Goal: Use online tool/utility: Use online tool/utility

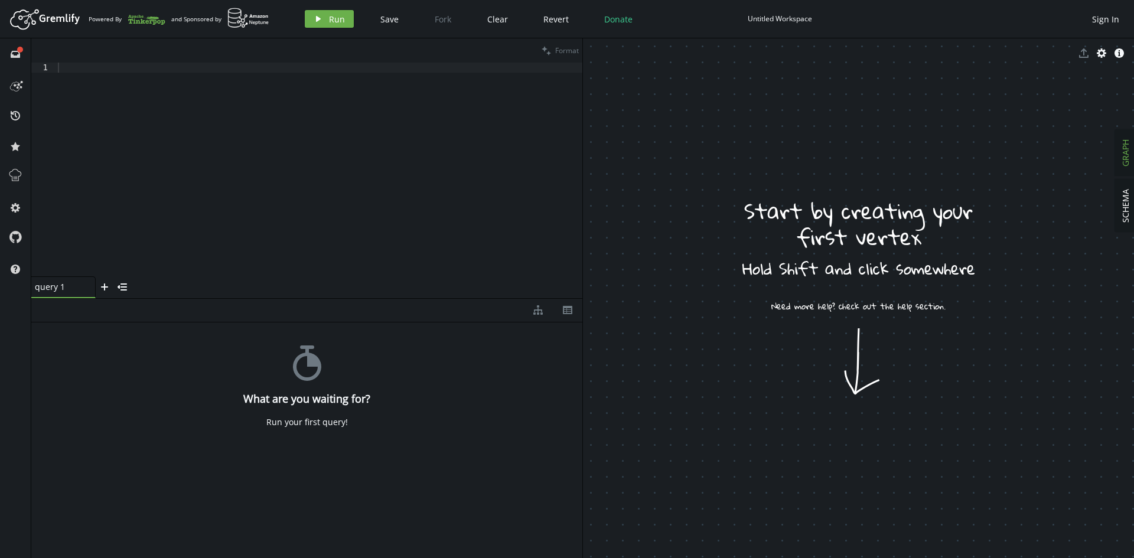
click at [247, 129] on div at bounding box center [318, 180] width 527 height 234
paste textarea ".property("selfCitationCount", ) // selfCitationCount"
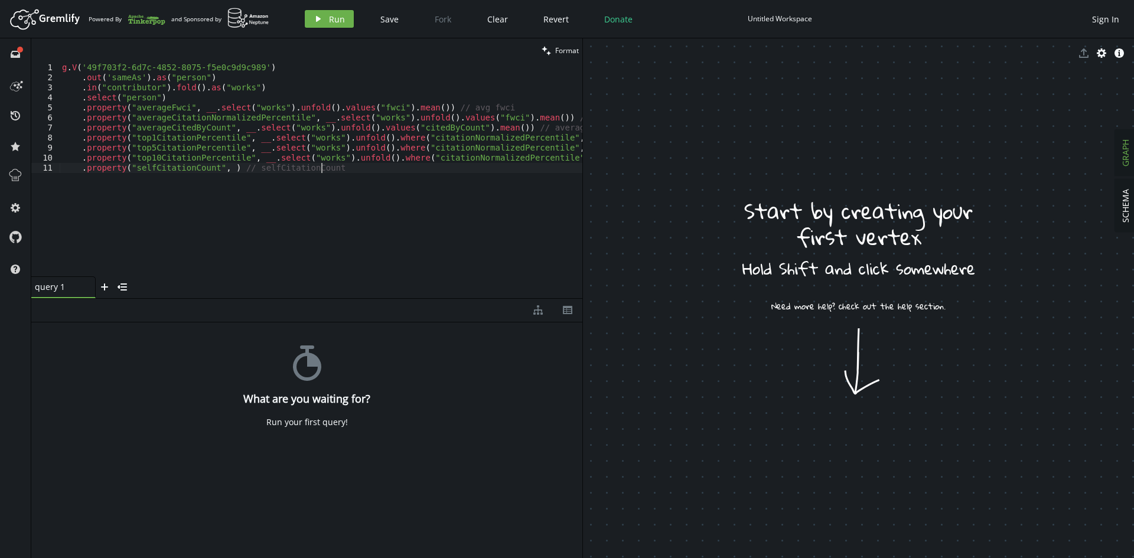
click at [527, 115] on div "g . V ( '49f703f2-6d7c-4852-8075-f5e0c9d9c989' ) . out ( 'sameAs' ) . as ( "per…" at bounding box center [603, 177] width 1086 height 229
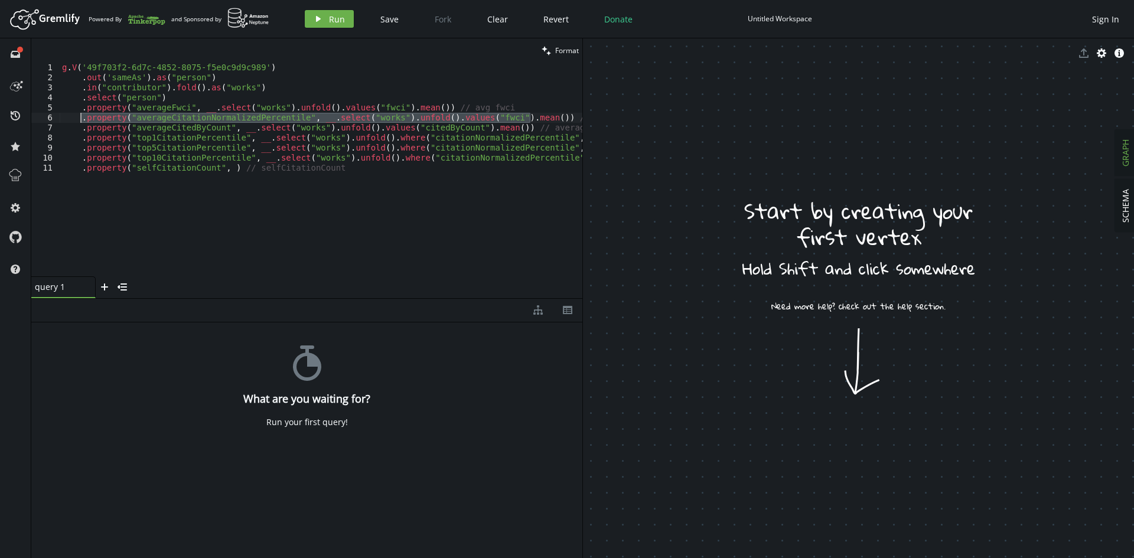
drag, startPoint x: 532, startPoint y: 115, endPoint x: 83, endPoint y: 116, distance: 449.3
click at [83, 116] on div "g . V ( '49f703f2-6d7c-4852-8075-f5e0c9d9c989' ) . out ( 'sameAs' ) . as ( "per…" at bounding box center [603, 177] width 1086 height 229
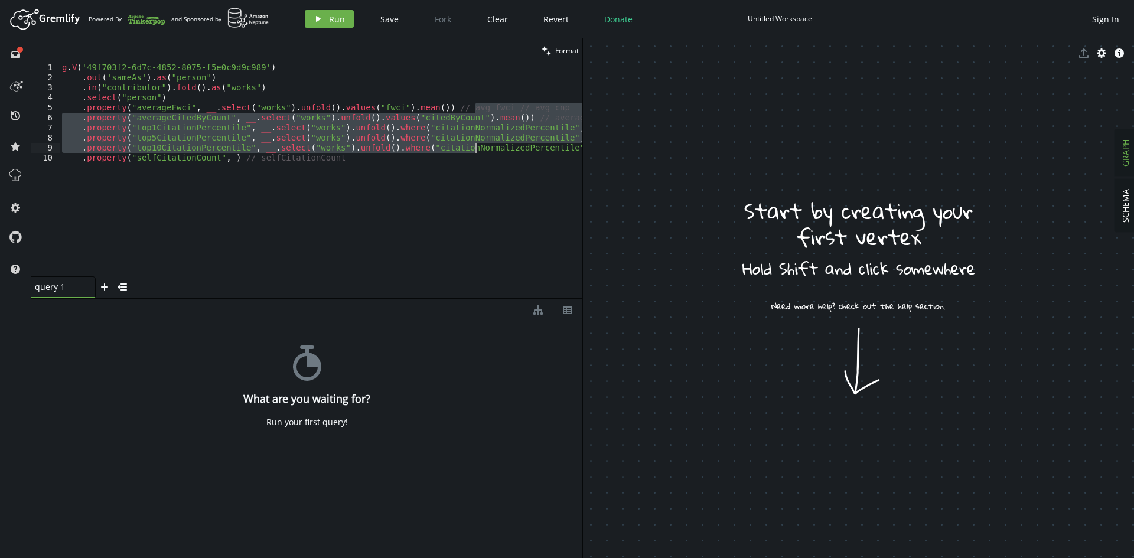
type textarea ".property("top10CitationPercentile", __.select("works").unfold().where("citatio…"
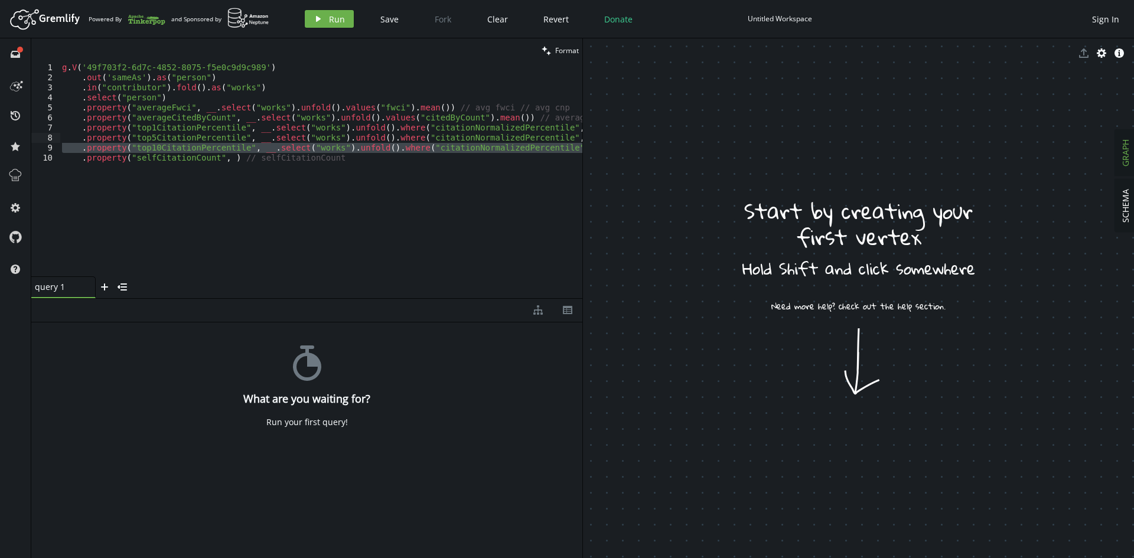
click at [498, 117] on div "g . V ( '49f703f2-6d7c-4852-8075-f5e0c9d9c989' ) . out ( 'sameAs' ) . as ( "per…" at bounding box center [603, 177] width 1086 height 229
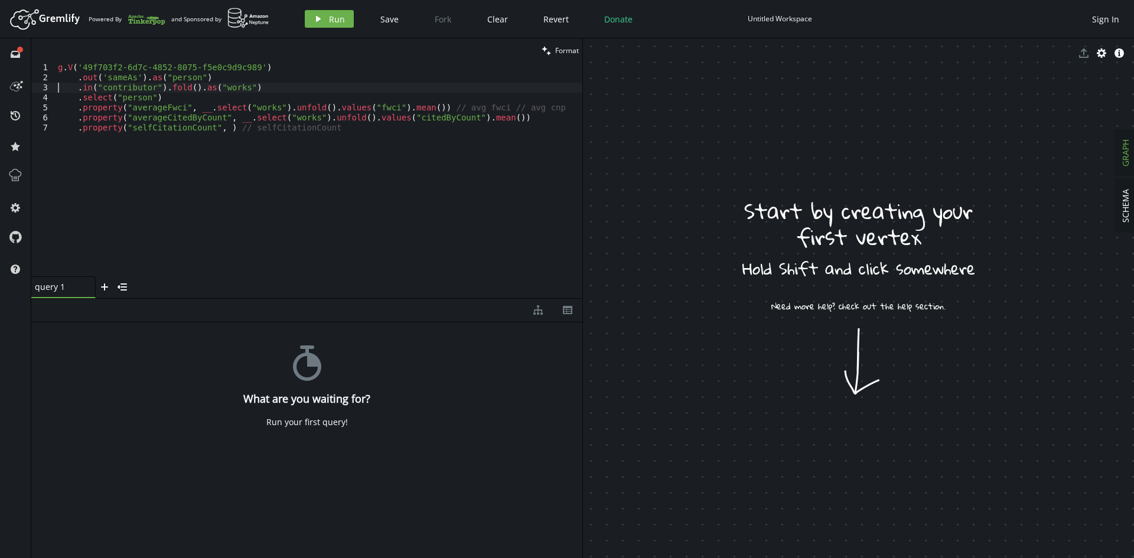
type textarea ".out('sameAs').as("person")"
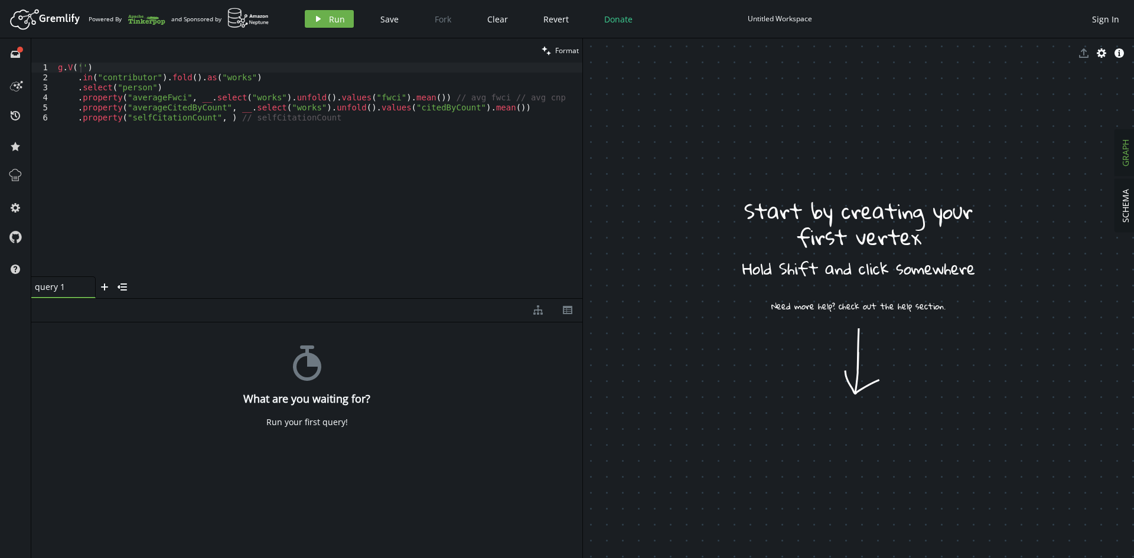
click at [81, 67] on div "g . V ( '' ) . in ( "contributor" ) . fold ( ) . as ( "works" ) . select ( "per…" at bounding box center [318, 180] width 527 height 234
paste textarea "A5003086261"
click at [148, 79] on div "g . V ( 'A5003086261' ) . in ( "contributor" ) . fold ( ) . as ( "works" ) . se…" at bounding box center [318, 180] width 527 height 234
click at [96, 79] on div "g . V ( 'A5003086261' ) . in ( "contributor').fold().as(" works ") . select ( "…" at bounding box center [318, 180] width 527 height 234
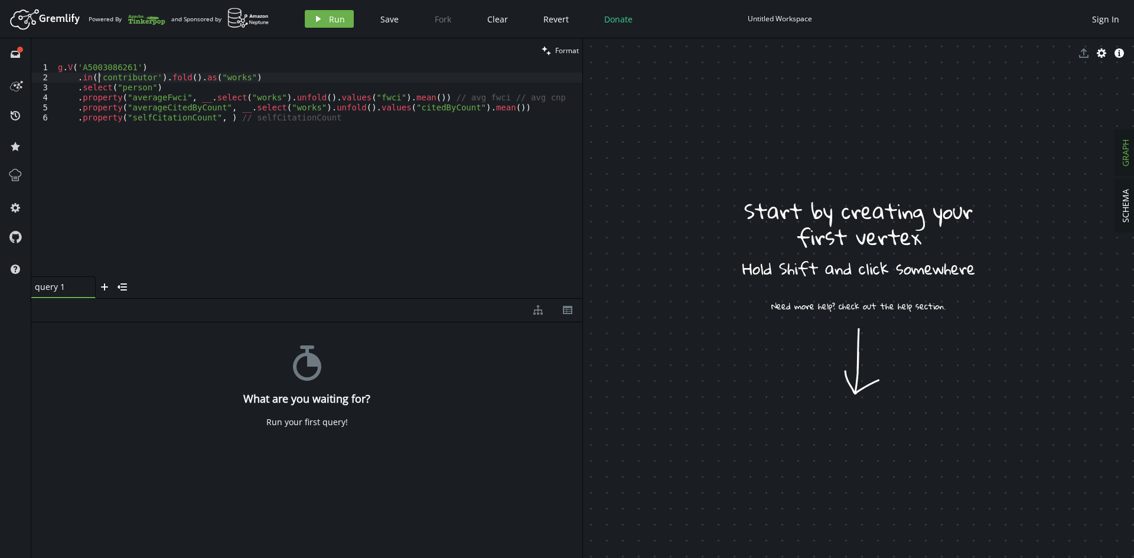
scroll to position [0, 41]
click at [209, 76] on div "g . V ( 'A5003086261' ) . in ( 'contributor' ) . fold ( ) . as ( "works" ) . se…" at bounding box center [318, 180] width 527 height 234
type textarea "g.V('A5003086261')"
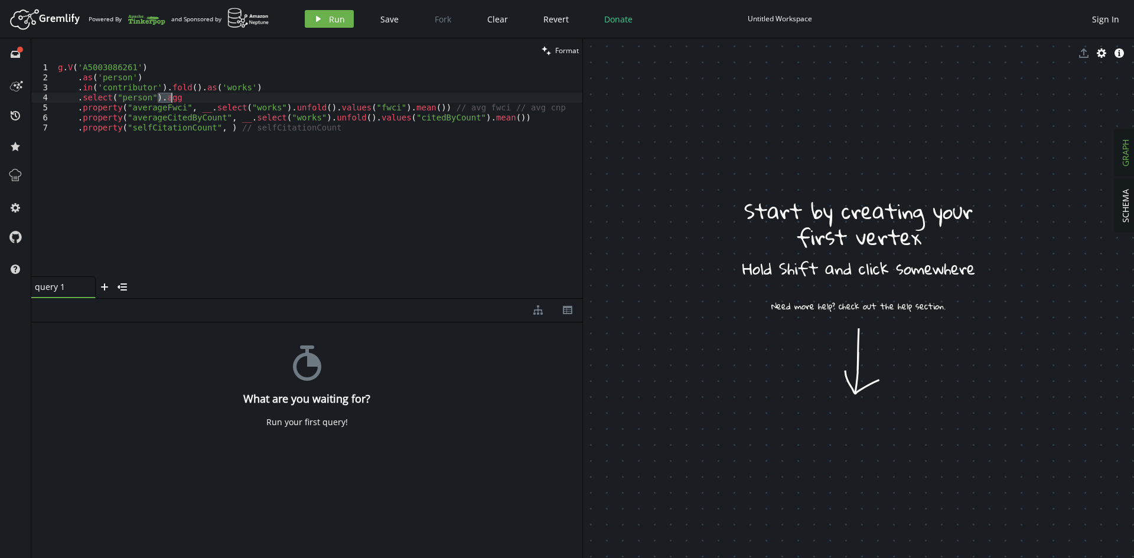
scroll to position [0, 95]
click at [12, 83] on icon at bounding box center [14, 86] width 9 height 9
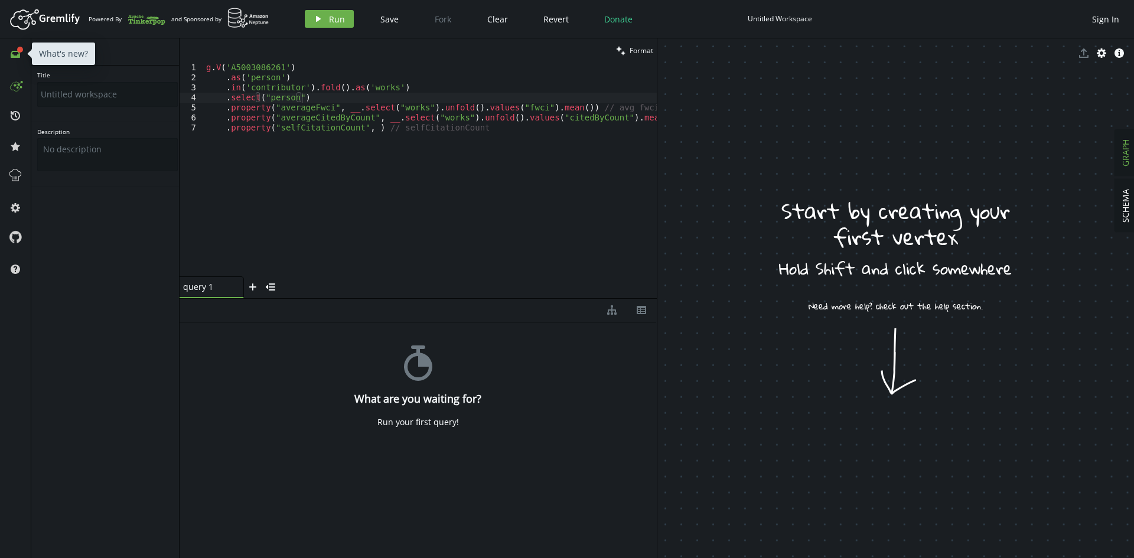
click at [18, 57] on icon at bounding box center [15, 54] width 9 height 7
click at [335, 170] on div "g . V ( 'A5003086261' ) . as ( 'person' ) . in ( 'contributor' ) . fold ( ) . a…" at bounding box center [438, 180] width 468 height 234
click at [400, 84] on div "g . V ( 'A5003086261' ) . as ( 'person' ) . in ( 'contributor' ) . fold ( ) . a…" at bounding box center [438, 180] width 468 height 234
click at [335, 92] on div "g . V ( 'A5003086261' ) . as ( 'person' ) . in ( 'contributor' ) . fold ( ) . a…" at bounding box center [438, 180] width 468 height 234
click at [335, 98] on div "g . V ( 'A5003086261' ) . as ( 'person' ) . in ( 'contributor' ) . fold ( ) . a…" at bounding box center [438, 180] width 468 height 234
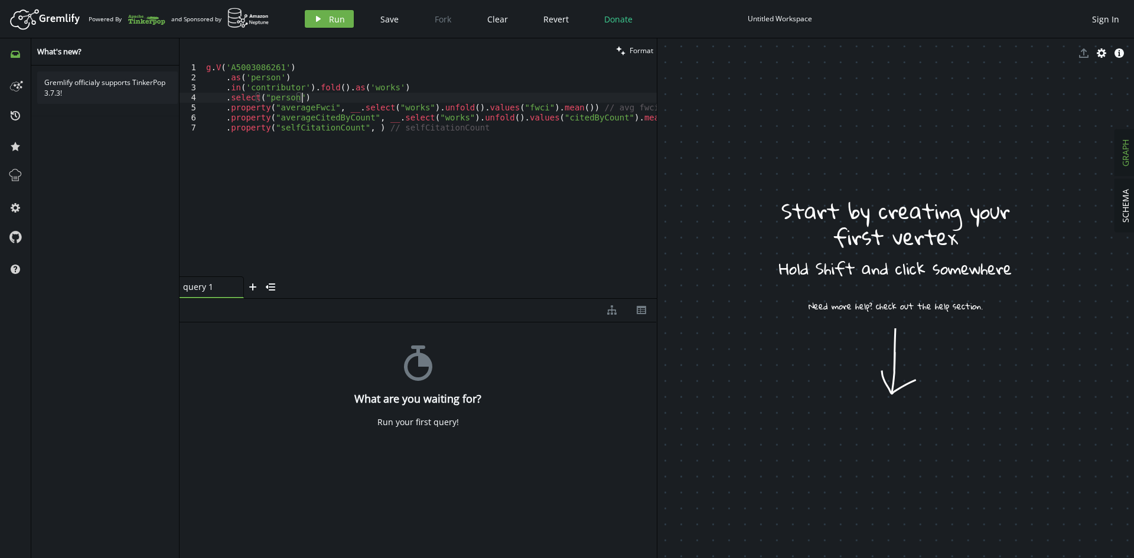
click at [424, 107] on div "g . V ( 'A5003086261' ) . as ( 'person' ) . in ( 'contributor' ) . fold ( ) . a…" at bounding box center [438, 180] width 468 height 234
click at [451, 135] on div "g . V ( 'A5003086261' ) . as ( 'person' ) . in ( 'contributor' ) . fold ( ) . a…" at bounding box center [438, 177] width 468 height 229
click at [625, 44] on button "clean Format" at bounding box center [634, 50] width 44 height 24
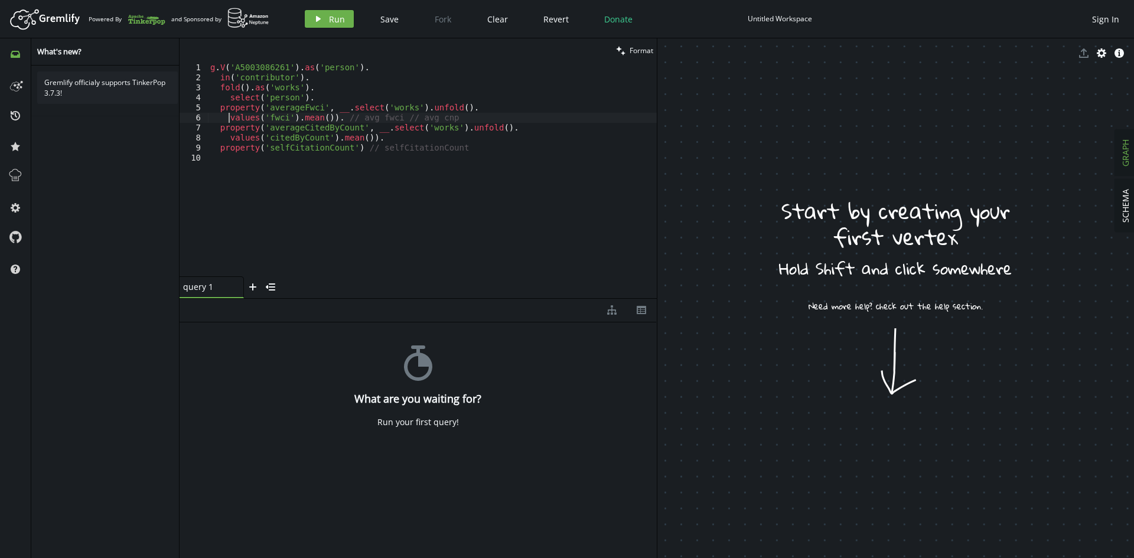
click at [227, 119] on div "g . V ( 'A5003086261' ) . as ( 'person' ) . in ( 'contributor' ) . fold ( ) . a…" at bounding box center [432, 180] width 449 height 234
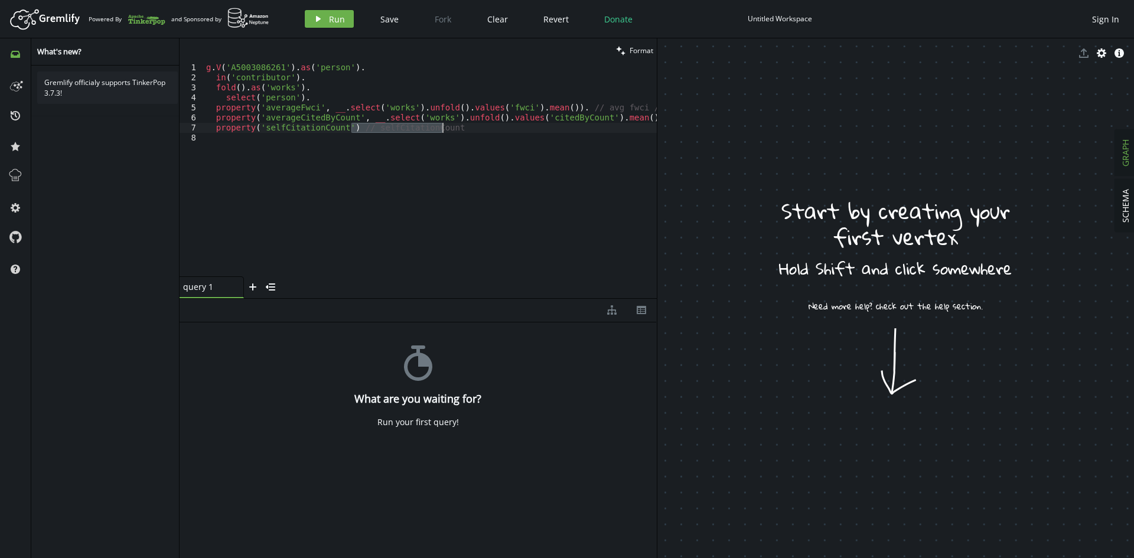
drag, startPoint x: 351, startPoint y: 128, endPoint x: 463, endPoint y: 130, distance: 111.6
click at [463, 130] on div "g . V ( 'A5003086261' ) . as ( 'person' ) . in ( 'contributor' ) . fold ( ) . a…" at bounding box center [433, 177] width 459 height 229
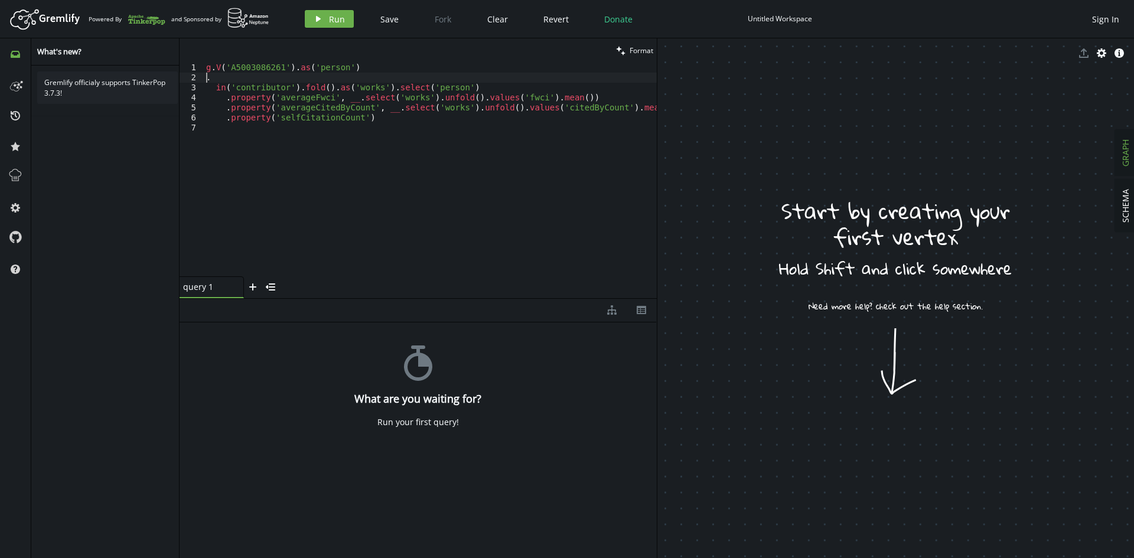
scroll to position [0, 1]
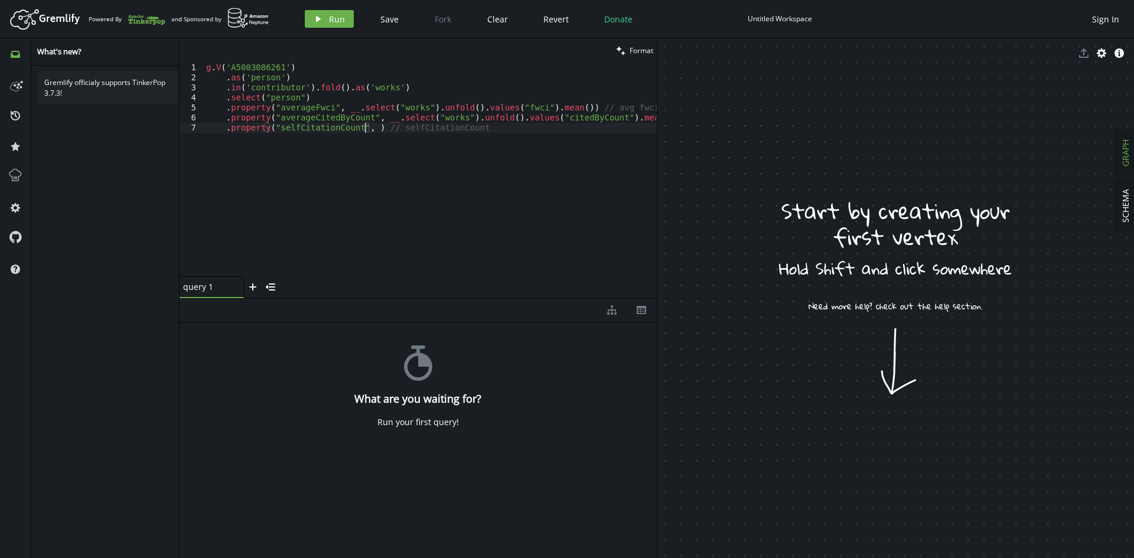
click at [377, 119] on div "g . V ( 'A5003086261' ) . as ( 'person' ) . in ( 'contributor' ) . fold ( ) . a…" at bounding box center [438, 177] width 468 height 229
drag, startPoint x: 374, startPoint y: 120, endPoint x: 456, endPoint y: 120, distance: 81.5
click at [456, 120] on div "g . V ( 'A5003086261' ) . as ( 'person' ) . in ( 'contributor' ) . fold ( ) . a…" at bounding box center [438, 177] width 468 height 229
click at [366, 129] on div "g . V ( 'A5003086261' ) . as ( 'person' ) . in ( 'contributor' ) . fold ( ) . a…" at bounding box center [438, 177] width 468 height 229
paste textarea "__.select("works")"
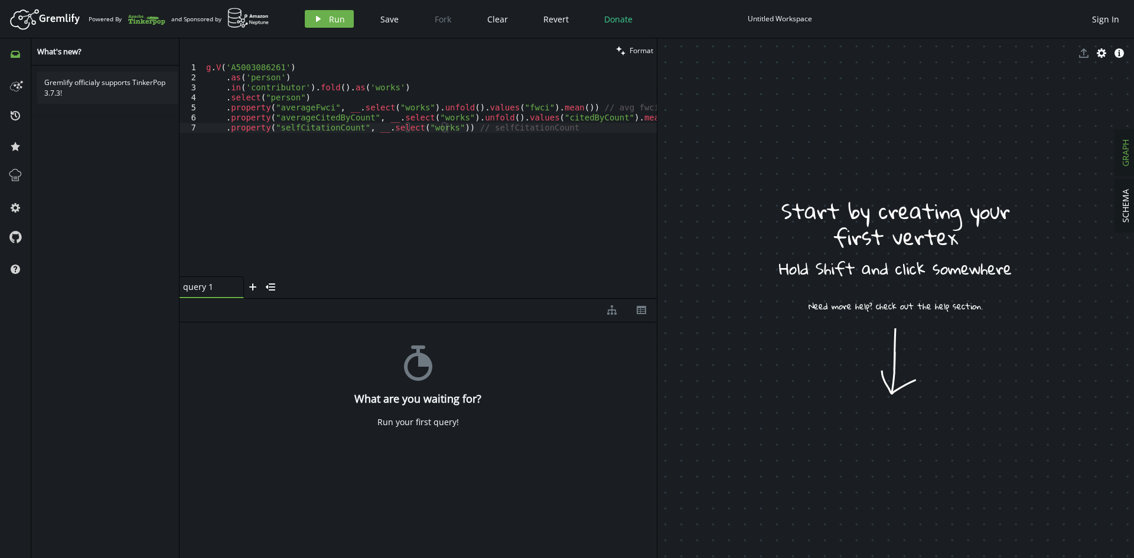
click at [449, 130] on div "g . V ( 'A5003086261' ) . as ( 'person' ) . in ( 'contributor' ) . fold ( ) . a…" at bounding box center [438, 177] width 468 height 229
click at [119, 301] on div "Gremlify officialy supports TinkerPop 3.7.3!" at bounding box center [107, 314] width 152 height 497
click at [452, 129] on div "g . V ( 'A5003086261' ) . as ( 'person' ) . in ( 'contributor' ) . fold ( ) . a…" at bounding box center [438, 177] width 468 height 229
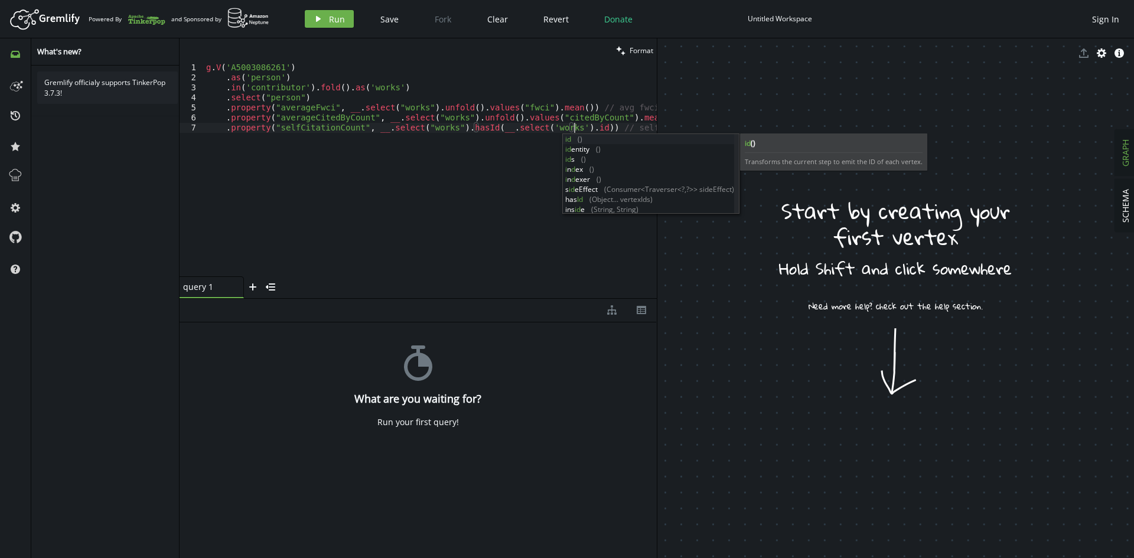
scroll to position [0, 368]
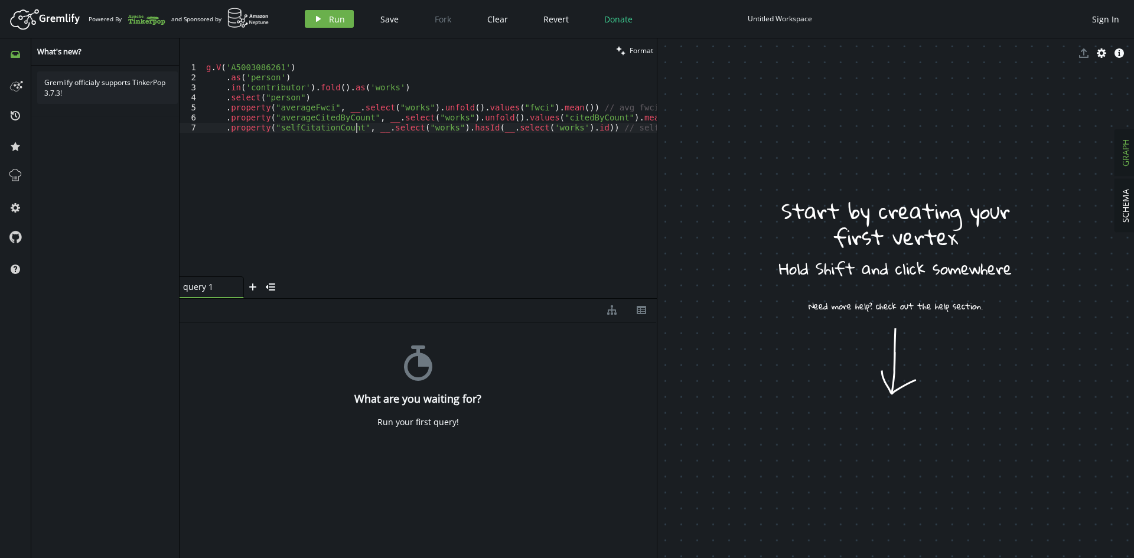
click at [355, 123] on div "g . V ( 'A5003086261' ) . as ( 'person' ) . in ( 'contributor' ) . fold ( ) . a…" at bounding box center [443, 177] width 478 height 229
click at [436, 172] on div "g . V ( 'A5003086261' ) . as ( 'person' ) . in ( 'contributor' ) . fold ( ) . a…" at bounding box center [443, 177] width 478 height 229
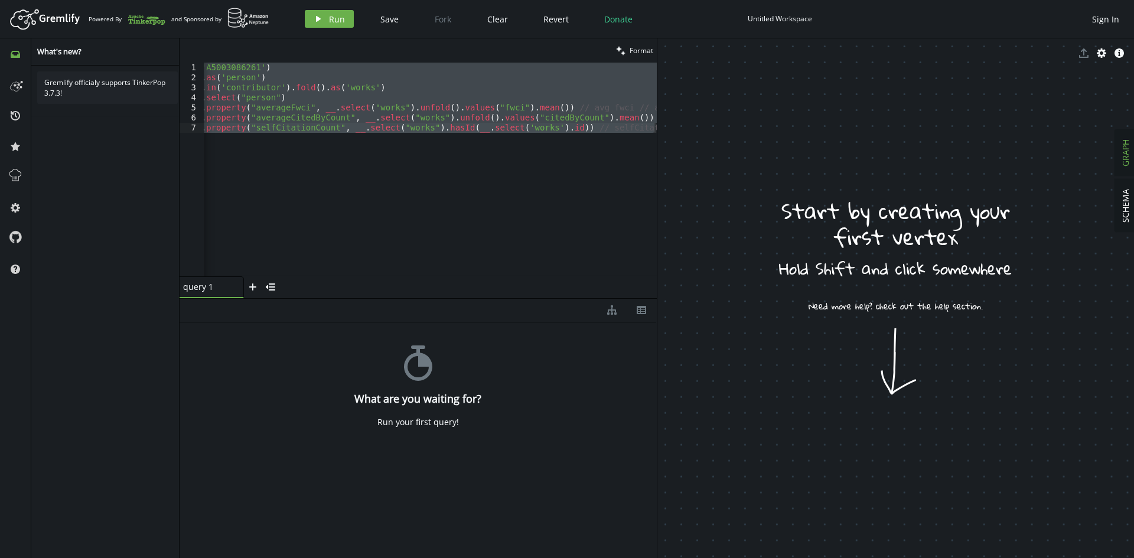
click at [489, 169] on div "g . V ( 'A5003086261' ) . as ( 'person' ) . in ( 'contributor' ) . fold ( ) . a…" at bounding box center [430, 170] width 453 height 214
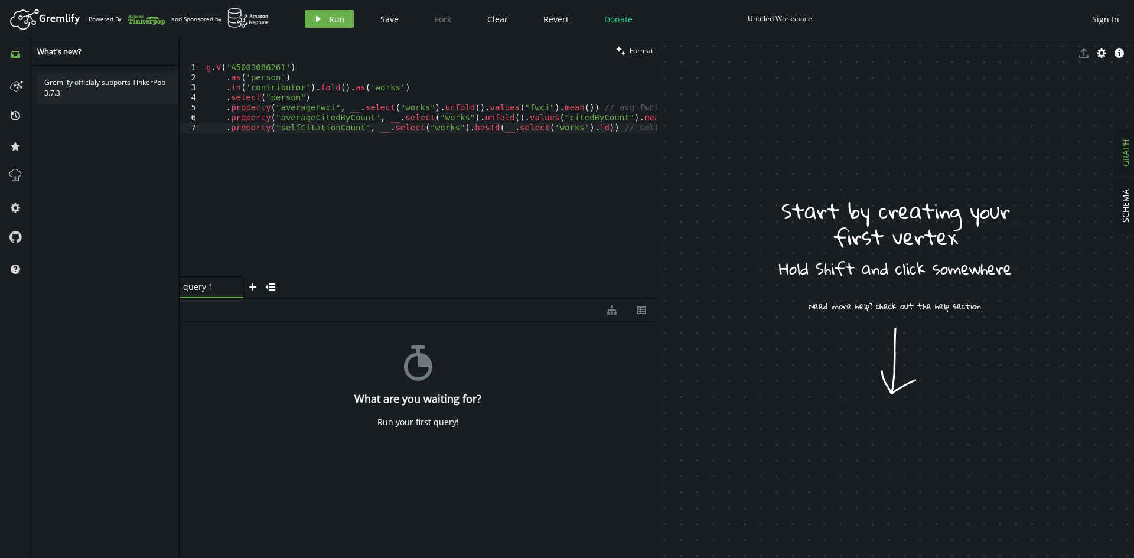
scroll to position [0, 0]
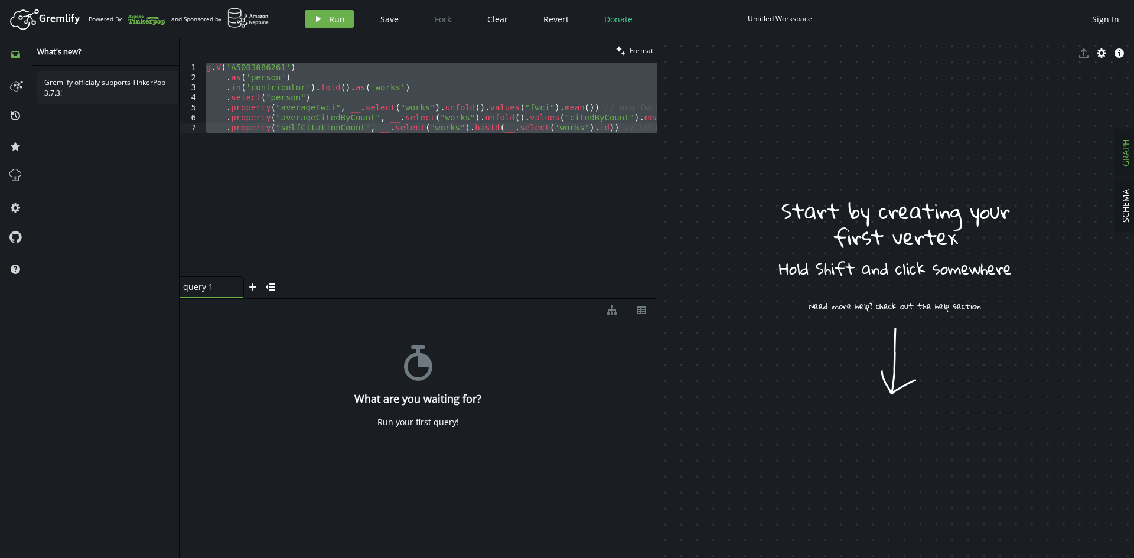
click at [551, 277] on div "query 1 small-cross plus menu-closed" at bounding box center [417, 287] width 477 height 22
click at [562, 211] on div "g . V ( 'A5003086261' ) . as ( 'person' ) . in ( 'contributor' ) . fold ( ) . a…" at bounding box center [430, 170] width 453 height 214
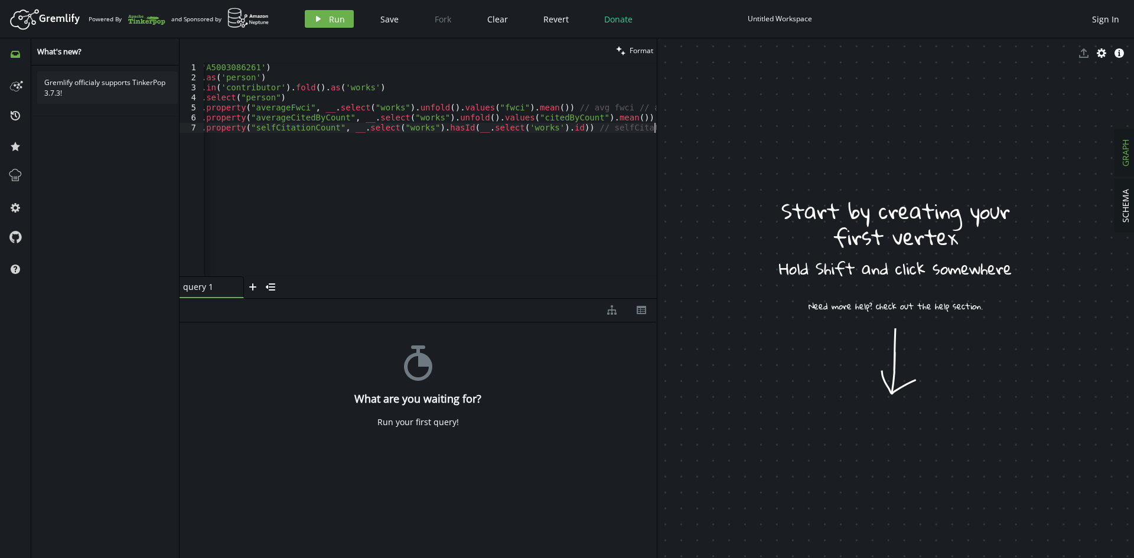
click at [568, 168] on div "g . V ( 'A5003086261' ) . as ( 'person' ) . in ( 'contributor' ) . fold ( ) . a…" at bounding box center [418, 177] width 478 height 229
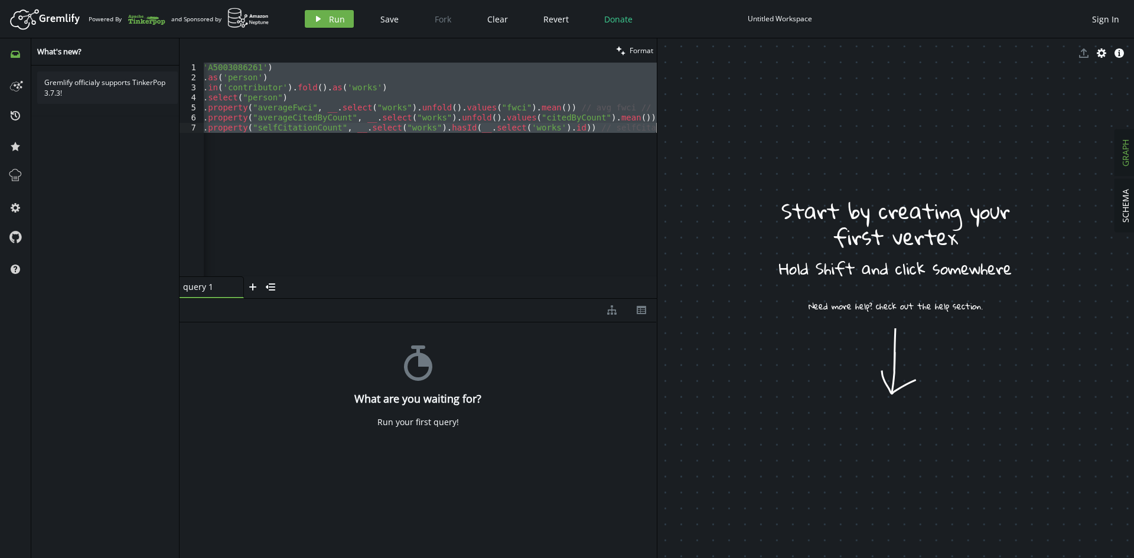
click at [371, 179] on div "g . V ( 'A5003086261' ) . as ( 'person' ) . in ( 'contributor' ) . fold ( ) . a…" at bounding box center [430, 170] width 453 height 214
paste textarea "}"
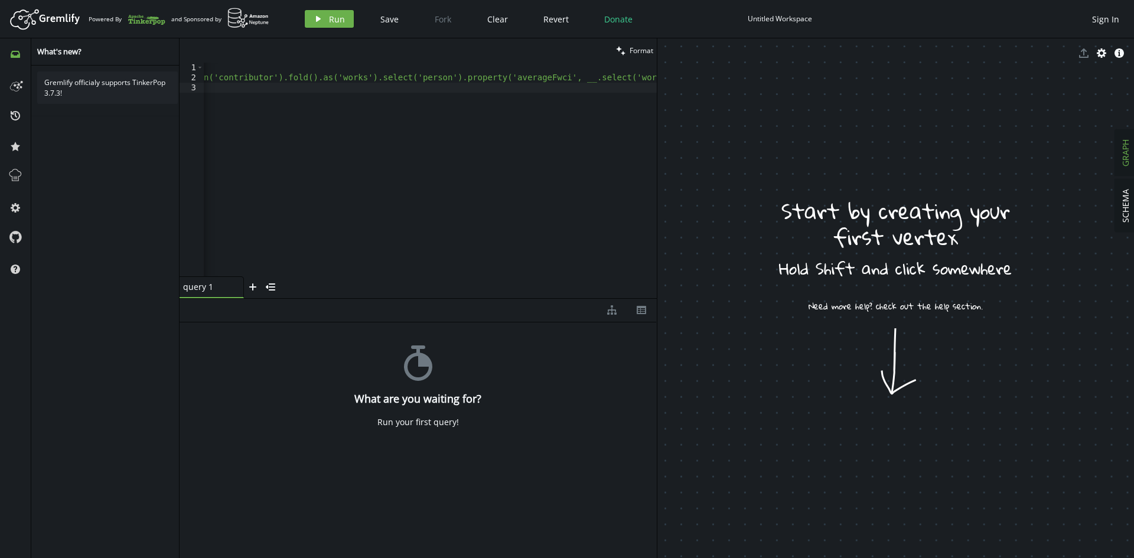
scroll to position [0, 0]
click at [399, 204] on div "{ "gremlin" : "g.V('A5003086261').as('person').in('contributor').fold().as('wor…" at bounding box center [1085, 177] width 1763 height 229
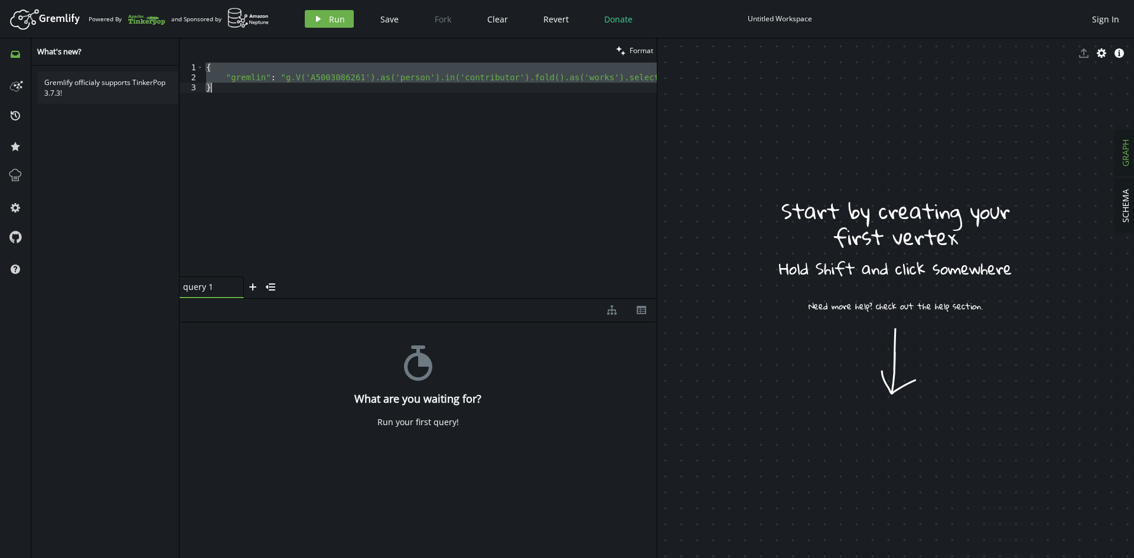
paste textarea "g.V('A5003086261').as('person').in('contributor').fold().as('works').select('pe…"
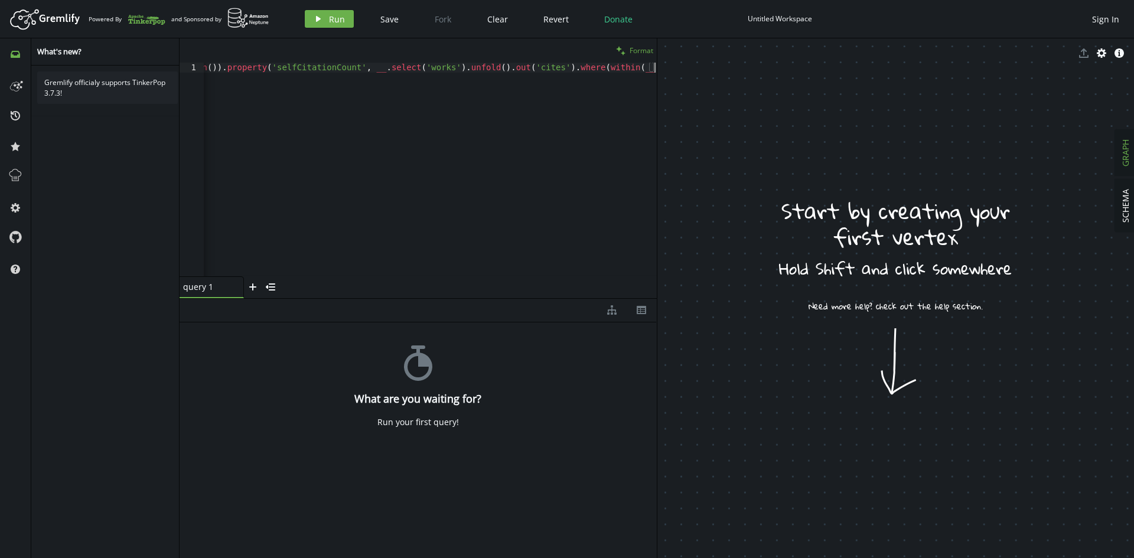
click at [635, 53] on span "Format" at bounding box center [641, 50] width 24 height 10
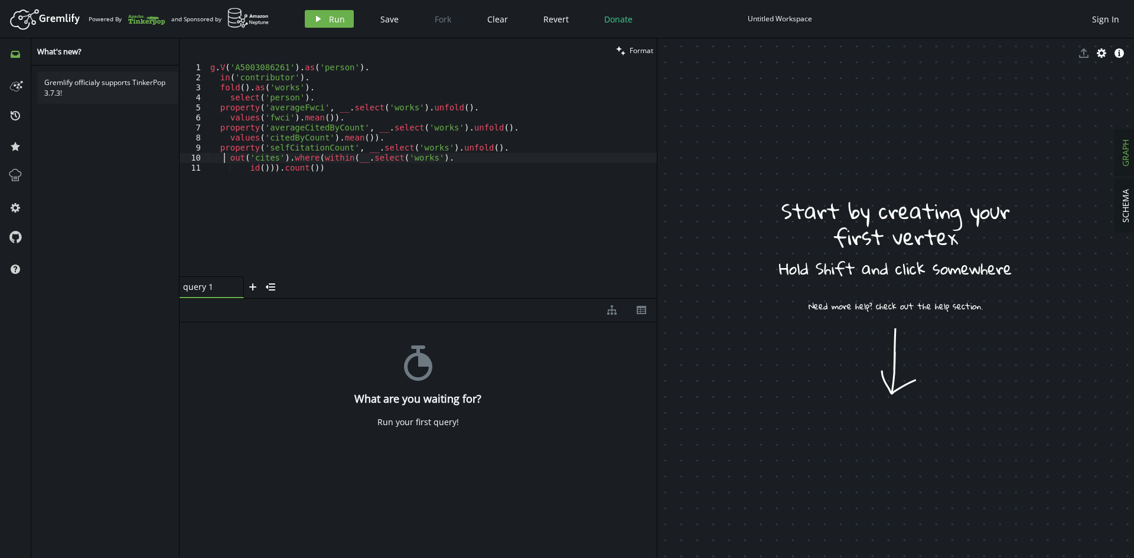
click at [225, 159] on div "g . V ( 'A5003086261' ) . as ( 'person' ) . in ( 'contributor' ) . fold ( ) . a…" at bounding box center [432, 180] width 449 height 234
click at [475, 158] on div "g . V ( 'A5003086261' ) . as ( 'person' ) . in ( 'contributor' ) . fold ( ) . a…" at bounding box center [449, 177] width 482 height 229
click at [479, 149] on div "g . V ( 'A5003086261' ) . as ( 'person' ) . in ( 'contributor' ) . fold ( ) . a…" at bounding box center [449, 177] width 482 height 229
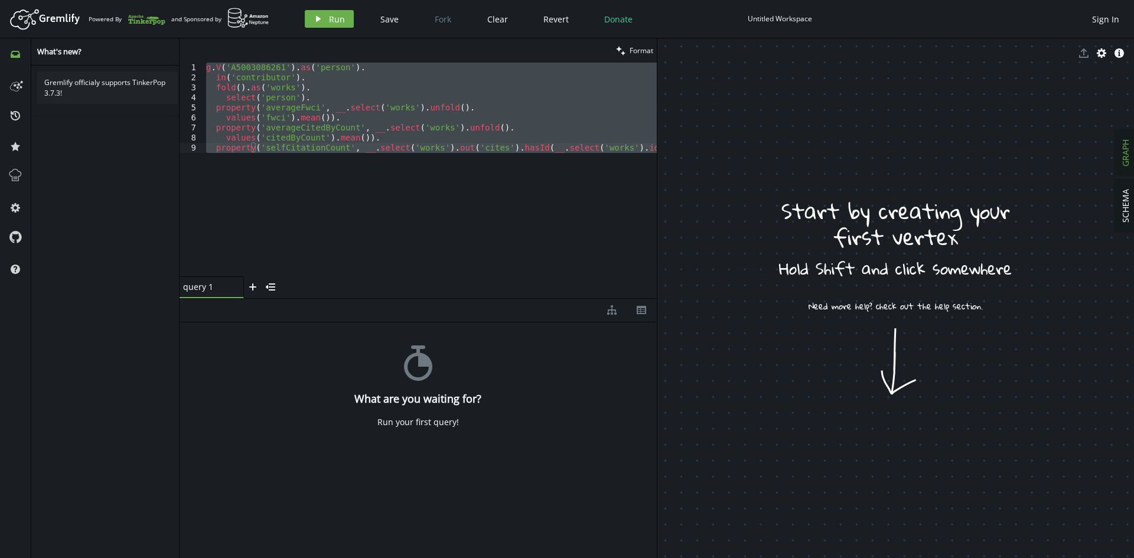
click at [344, 187] on div "g . V ( 'A5003086261' ) . as ( 'person' ) . in ( 'contributor' ) . fold ( ) . a…" at bounding box center [430, 170] width 453 height 214
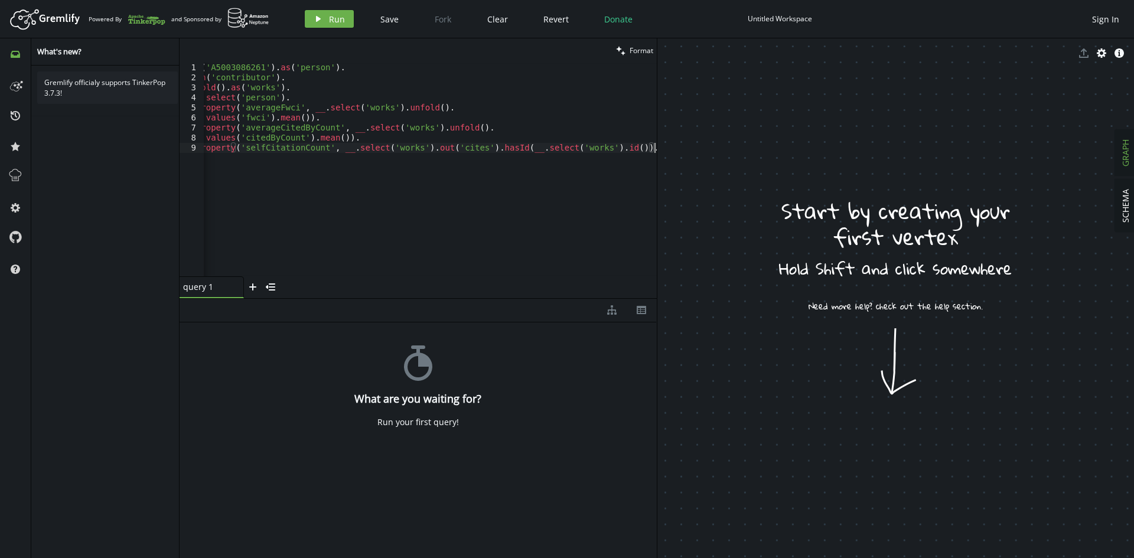
scroll to position [0, 20]
click at [338, 141] on div "g . V ( 'A5003086261' ) . as ( 'person' ) . in ( 'contributor' ) . fold ( ) . a…" at bounding box center [420, 177] width 473 height 229
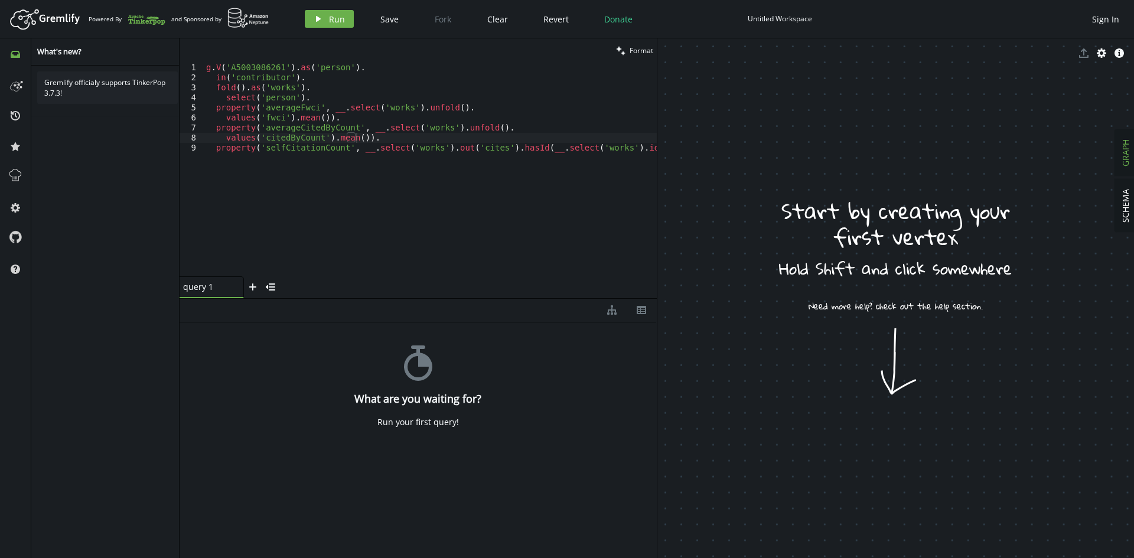
click at [118, 463] on div "Gremlify officialy supports TinkerPop 3.7.3!" at bounding box center [107, 314] width 152 height 497
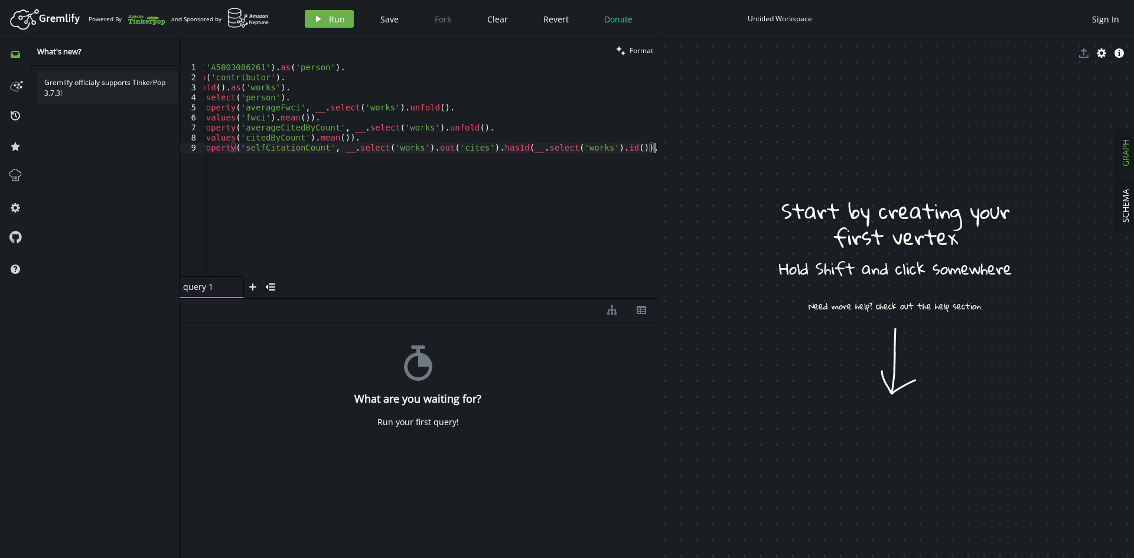
click at [424, 195] on div "g . V ( 'A5003086261' ) . as ( 'person' ) . in ( 'contributor' ) . fold ( ) . a…" at bounding box center [420, 177] width 473 height 229
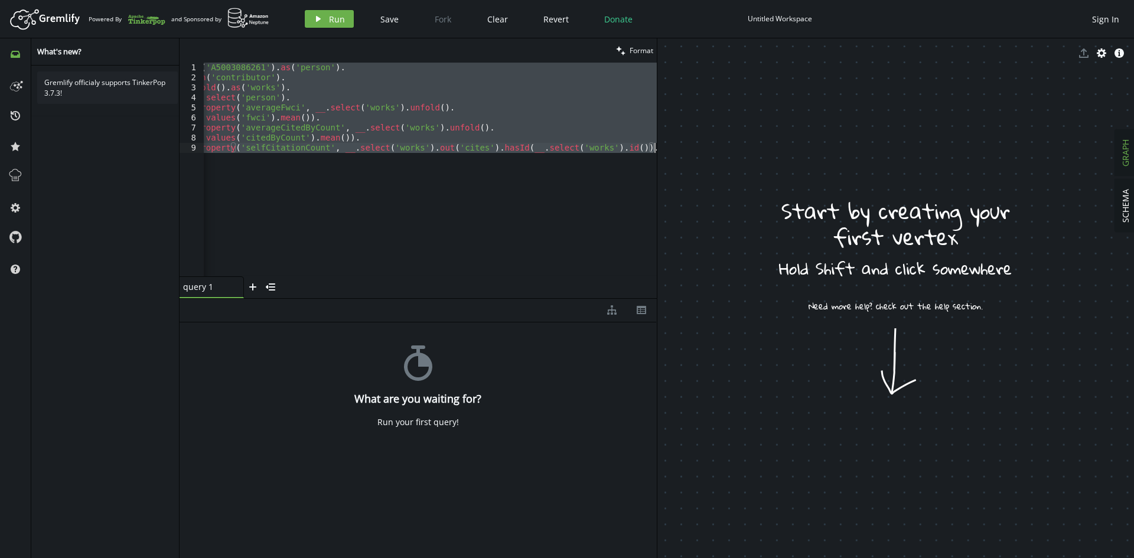
paste textarea "g.V('A5003086261').as('person').in('contributor').aggregate('works').select('pe…"
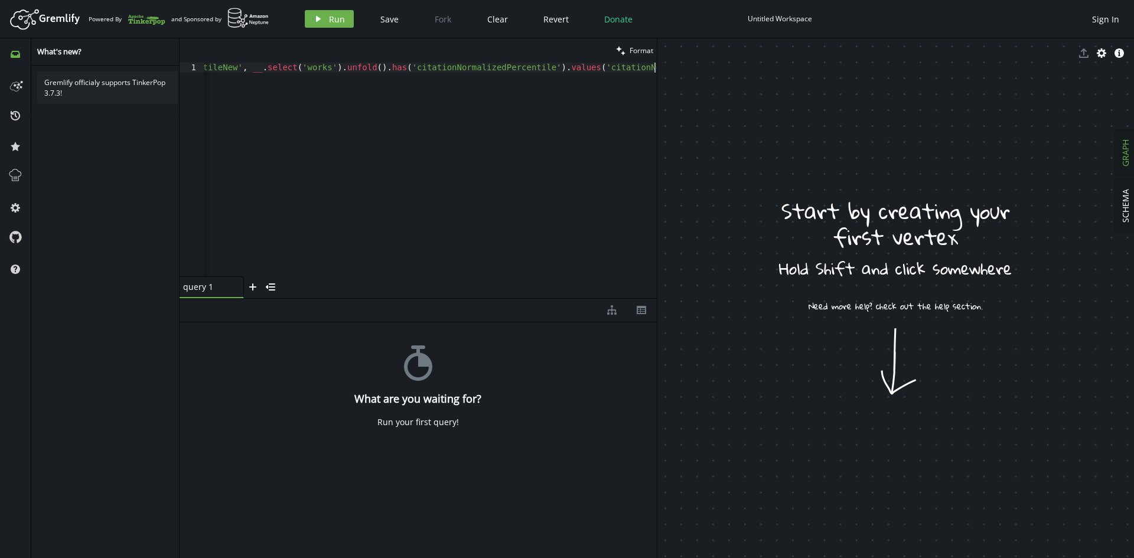
scroll to position [0, 1083]
click at [649, 51] on span "Format" at bounding box center [641, 50] width 24 height 10
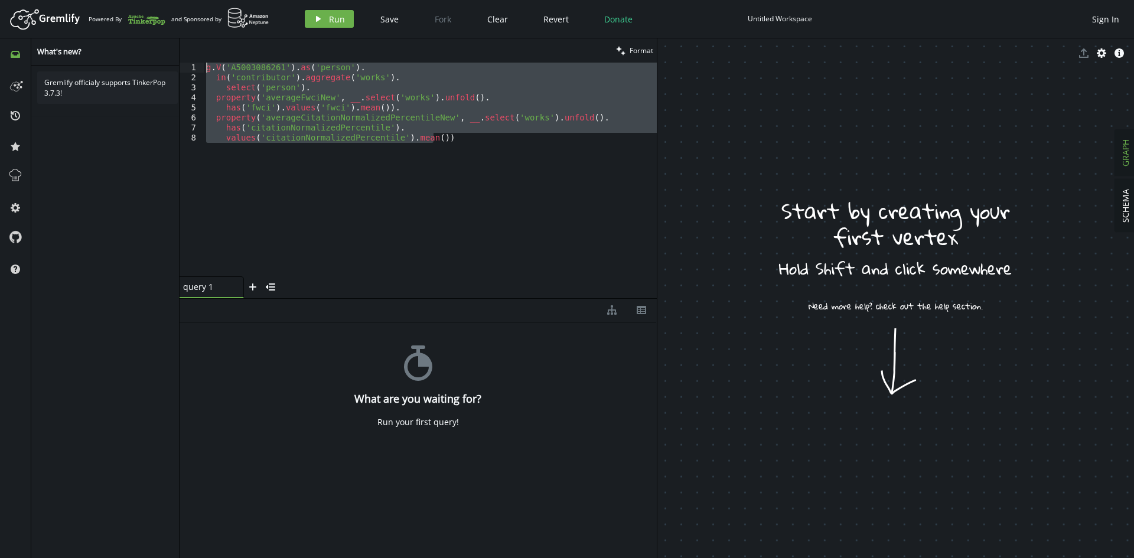
drag, startPoint x: 508, startPoint y: 165, endPoint x: 196, endPoint y: 55, distance: 331.1
click at [196, 55] on div "clean Format values('citationNormalizedPercentile').mean()) 1 2 3 4 5 6 7 8 g .…" at bounding box center [417, 168] width 477 height 260
click at [517, 239] on div "g . V ( 'A5003086261' ) . as ( 'person' ) . in ( 'contributor' ) . aggregate ( …" at bounding box center [430, 170] width 453 height 214
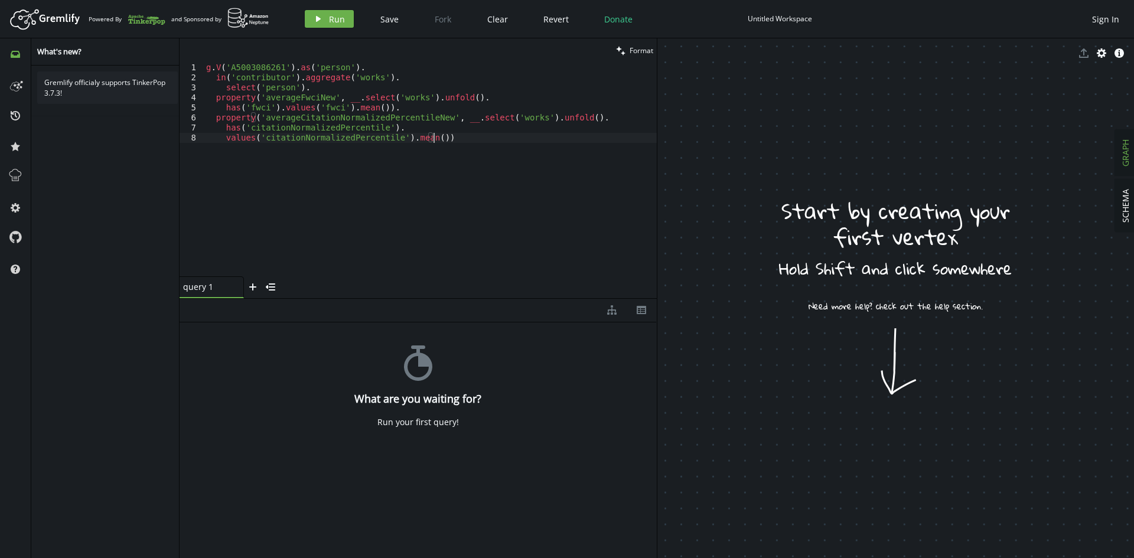
type textarea "has('citationNormalizedPercentile'). values('citationNormalizedPercentile').mea…"
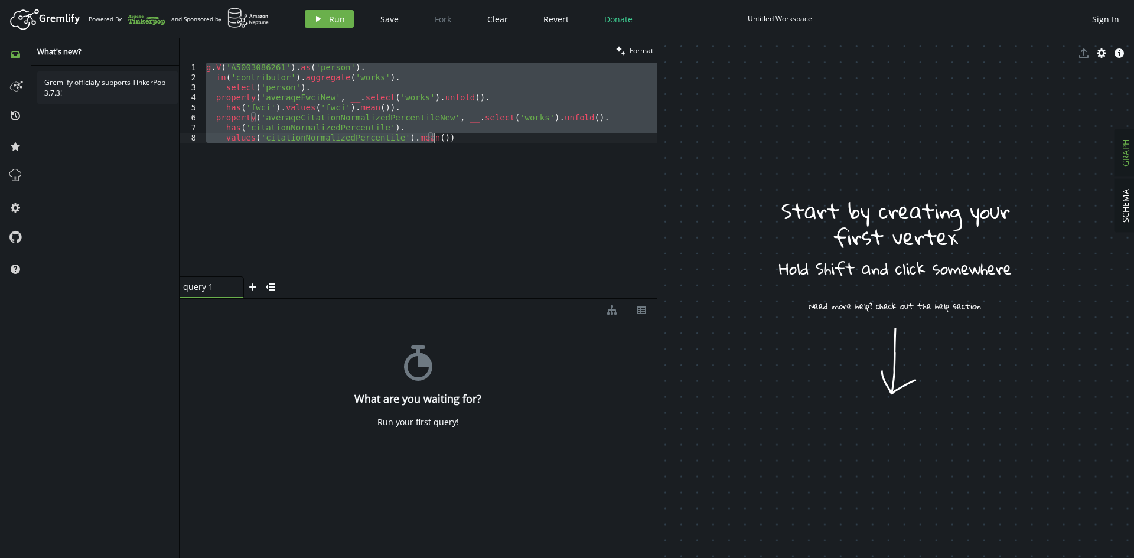
paste textarea
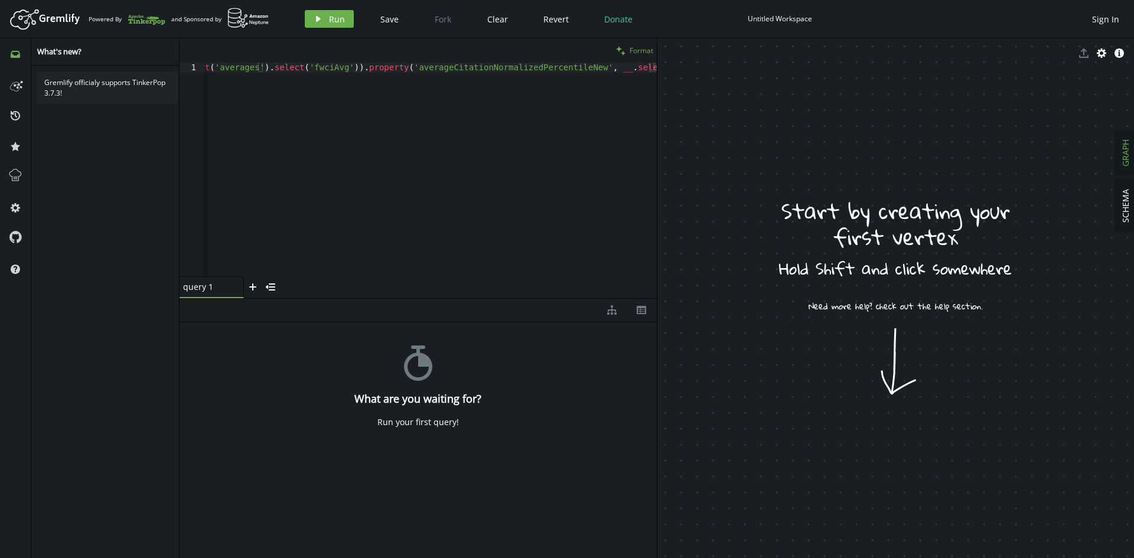
click at [628, 47] on button "clean Format" at bounding box center [634, 50] width 44 height 24
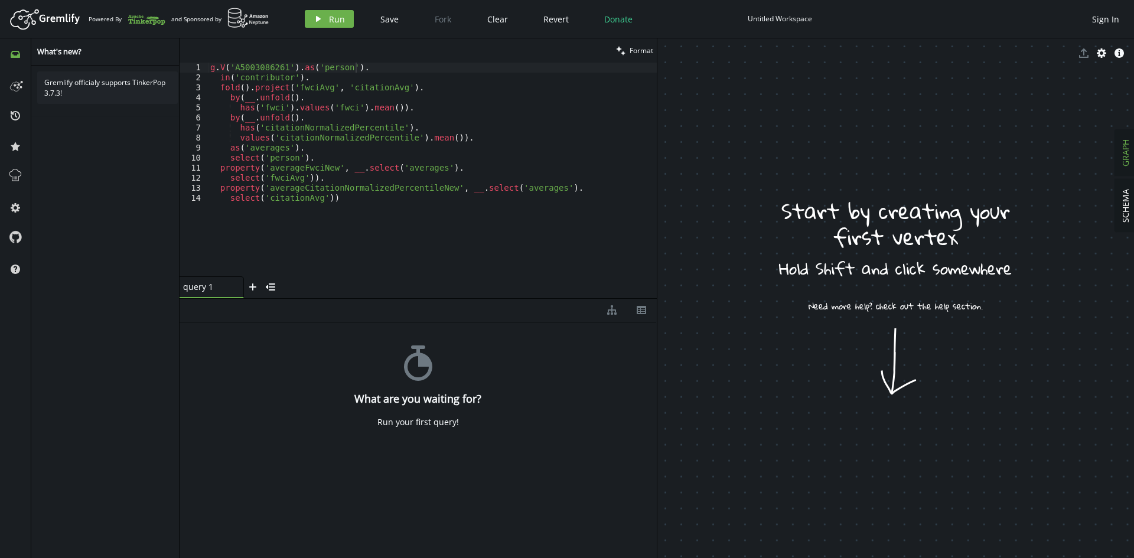
click at [426, 220] on div "g . V ( 'A5003086261' ) . as ( 'person' ) . in ( 'contributor' ) . fold ( ) . p…" at bounding box center [432, 180] width 449 height 234
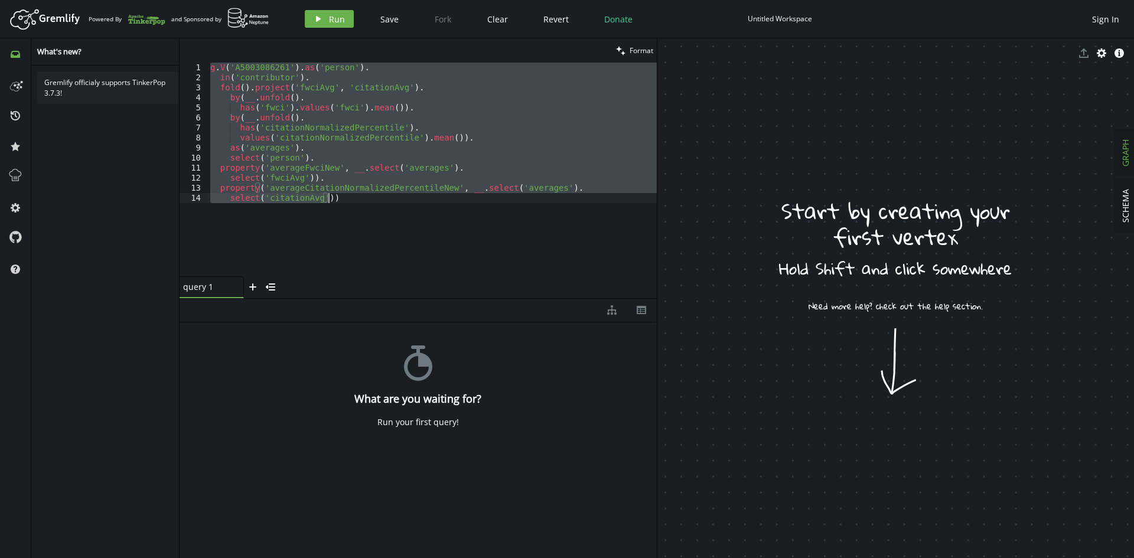
paste textarea "g.V('A5003086261').as('person').in('contributor').aggregate('works').select('pe…"
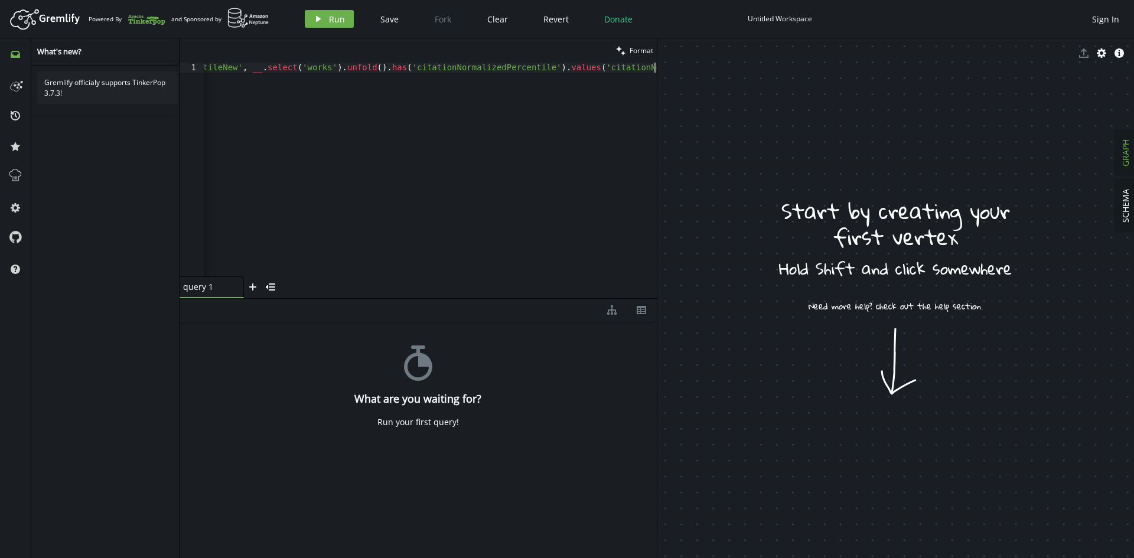
scroll to position [0, 1083]
click at [633, 55] on span "Format" at bounding box center [641, 50] width 24 height 10
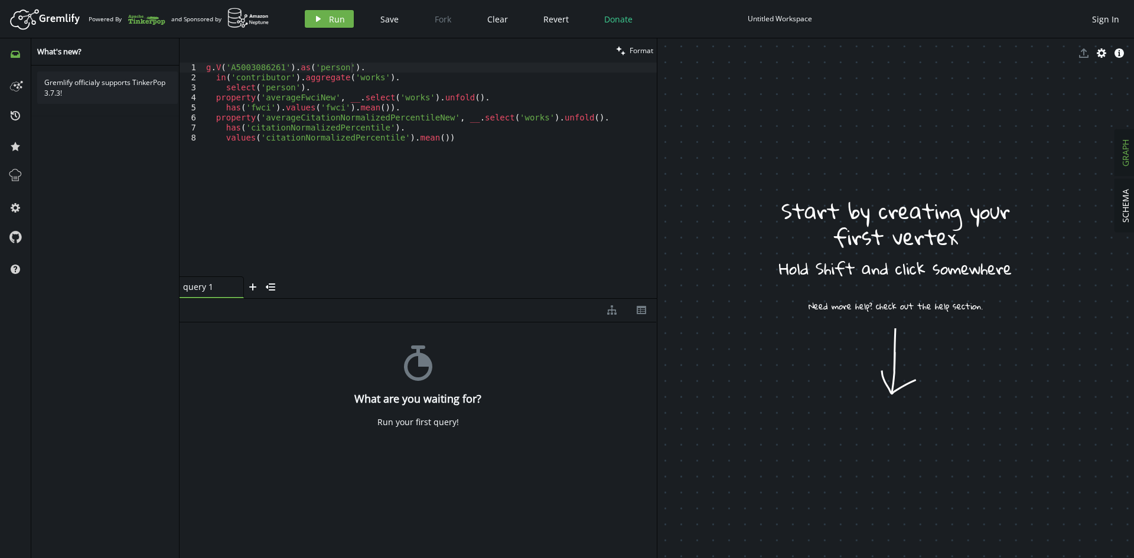
click at [215, 78] on div "g . V ( 'A5003086261' ) . as ( 'person' ) . in ( 'contributor' ) . aggregate ( …" at bounding box center [430, 180] width 453 height 234
click at [289, 70] on div "g . V ( 'A5003086261' ) . as ( 'person' ) . in ( 'contributor' ) . aggregate ( …" at bounding box center [430, 180] width 453 height 234
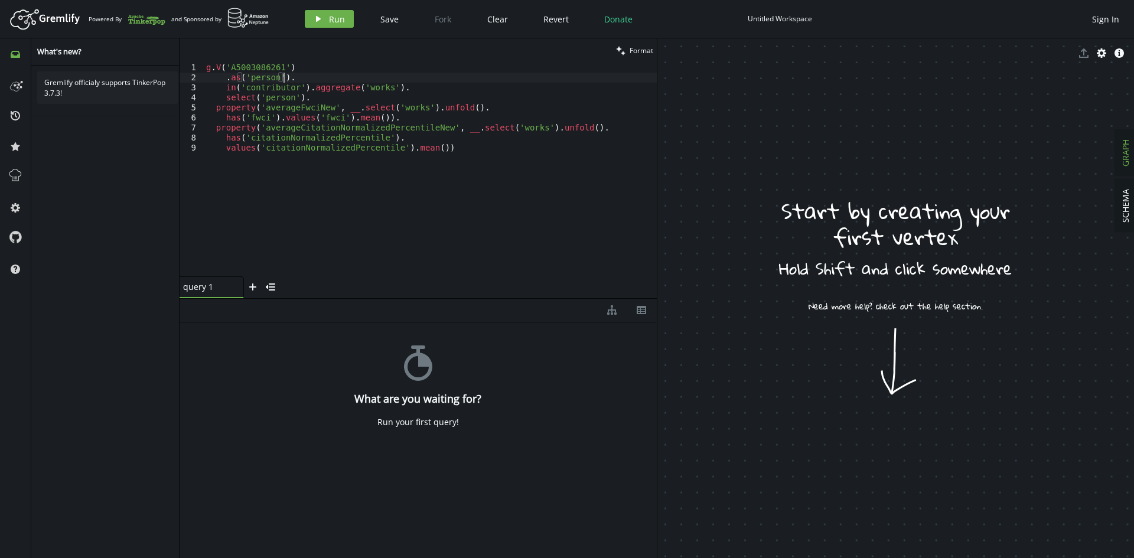
scroll to position [0, 18]
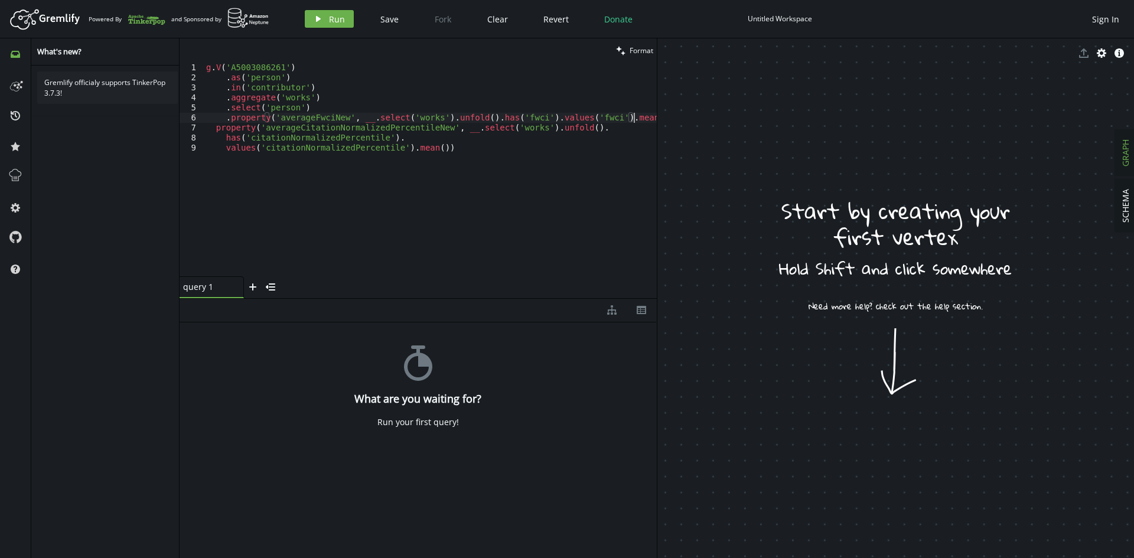
click at [632, 119] on div "g . V ( 'A5003086261' ) . as ( 'person' ) . in ( 'contributor' ) . aggregate ( …" at bounding box center [430, 180] width 453 height 234
click at [225, 129] on div "g . V ( 'A5003086261' ) . as ( 'person' ) . in ( 'contributor' ) . aggregate ( …" at bounding box center [479, 177] width 550 height 229
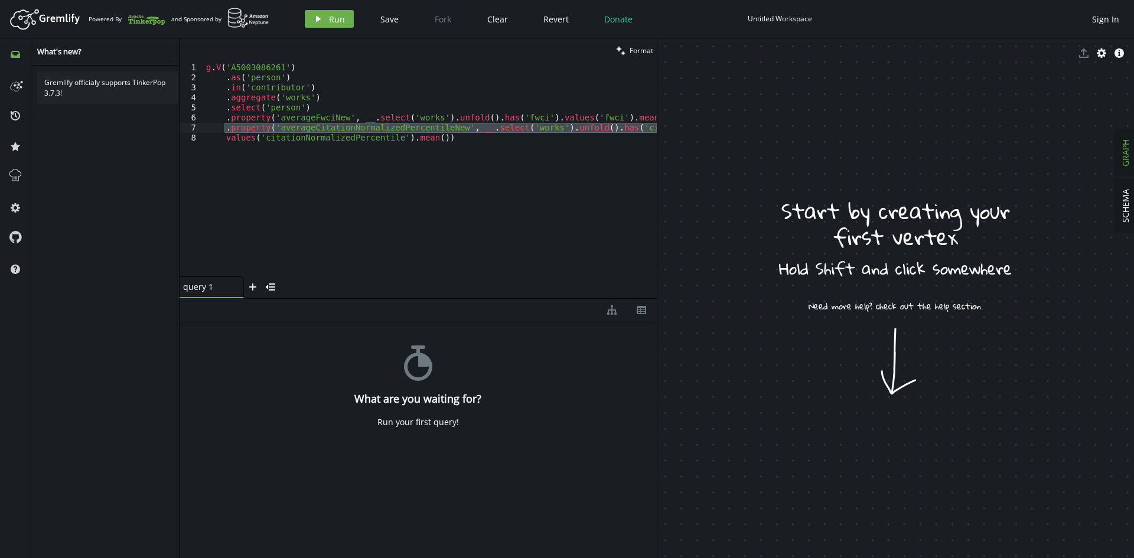
click at [439, 143] on div "g . V ( 'A5003086261' ) . as ( 'person' ) . in ( 'contributor' ) . aggregate ( …" at bounding box center [479, 177] width 550 height 229
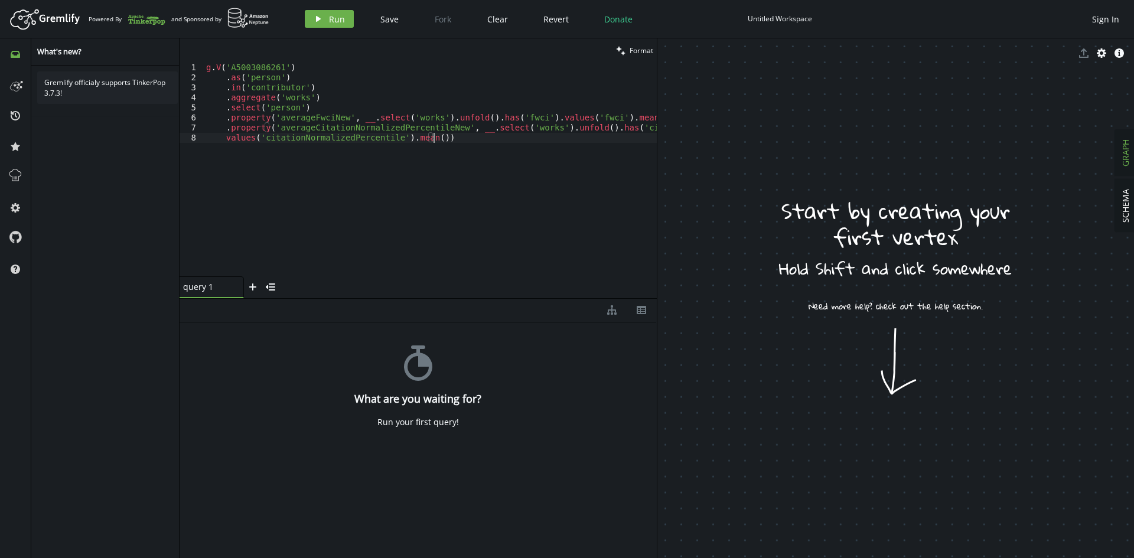
type textarea ".property('averageCitationNormalizedPercentileNew', __.select('works').unfold()…"
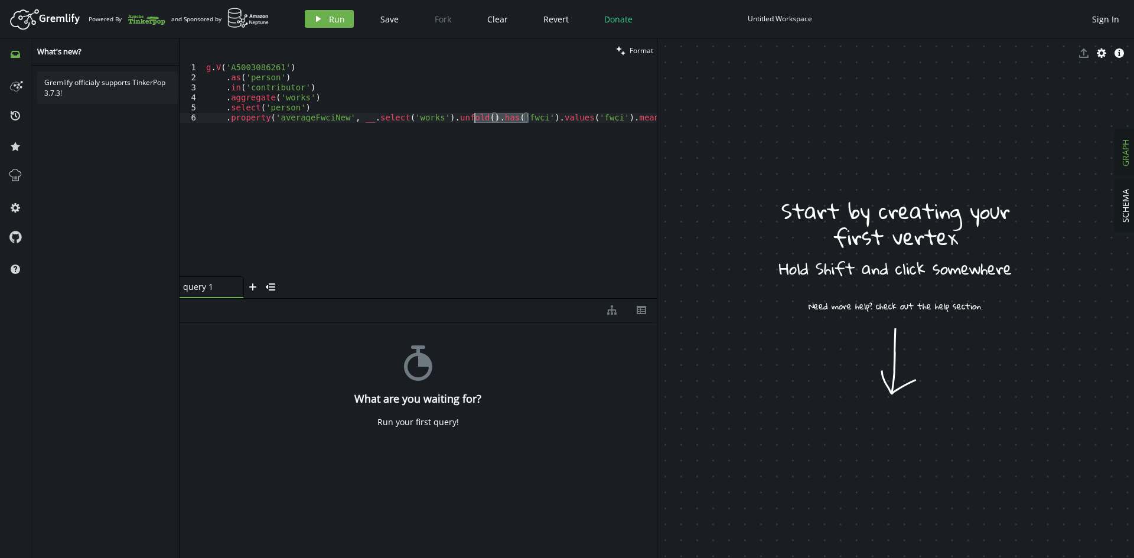
click at [473, 118] on div "g . V ( 'A5003086261' ) . as ( 'person' ) . in ( 'contributor' ) . aggregate ( …" at bounding box center [430, 180] width 453 height 234
type textarea ".property('averageFwciNew', __.select('works').unfold().values('fwci').mean())"
drag, startPoint x: 348, startPoint y: 120, endPoint x: 574, endPoint y: 117, distance: 226.1
click at [574, 117] on div "g . V ( 'A5003086261' ) . as ( 'person' ) . in ( 'contributor' ) . aggregate ( …" at bounding box center [430, 180] width 453 height 234
click at [466, 223] on div "g . V ( 'A5003086261' ) . as ( 'person' ) . in ( 'contributor' ) . aggregate ( …" at bounding box center [430, 180] width 453 height 234
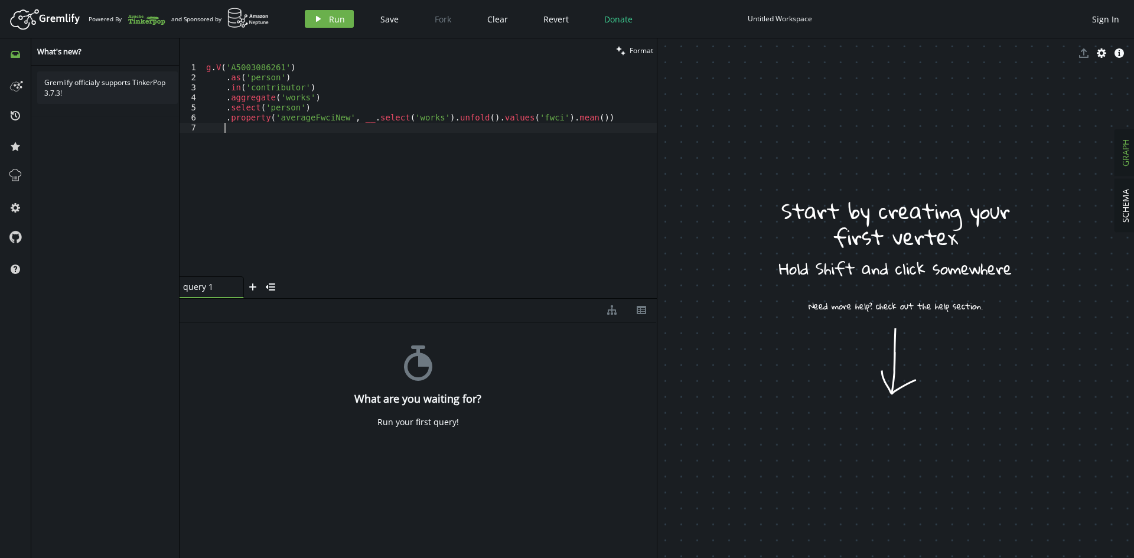
scroll to position [0, 22]
paste textarea ".property('selfCitationCount', __.select('works').out('cites').hasId(__.select(…"
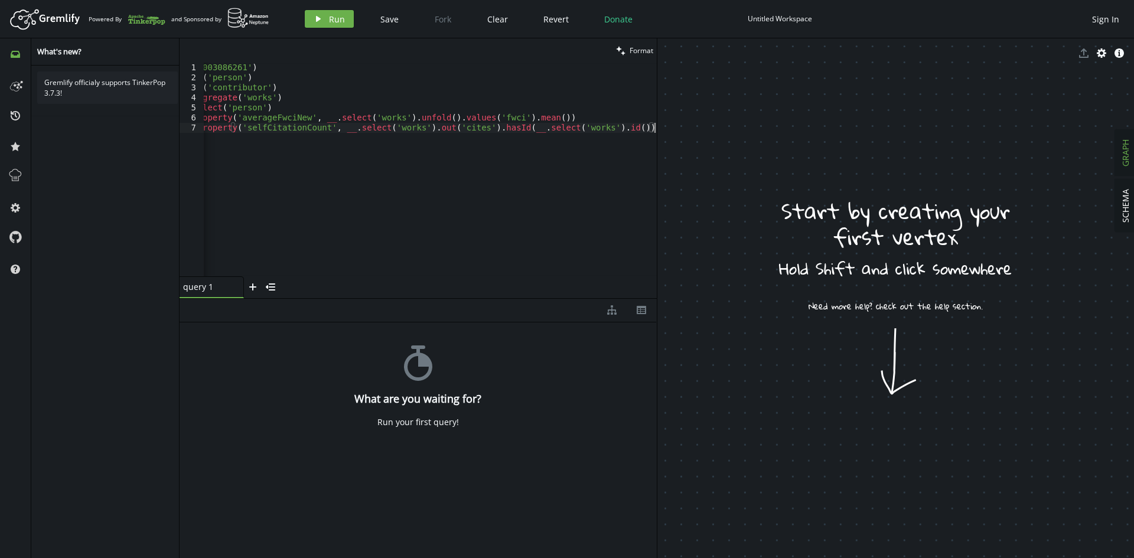
scroll to position [0, 0]
click at [233, 134] on div "g . V ( 'A5003086261' ) . as ( 'person' ) . in ( 'contributor' ) . aggregate ( …" at bounding box center [410, 177] width 491 height 229
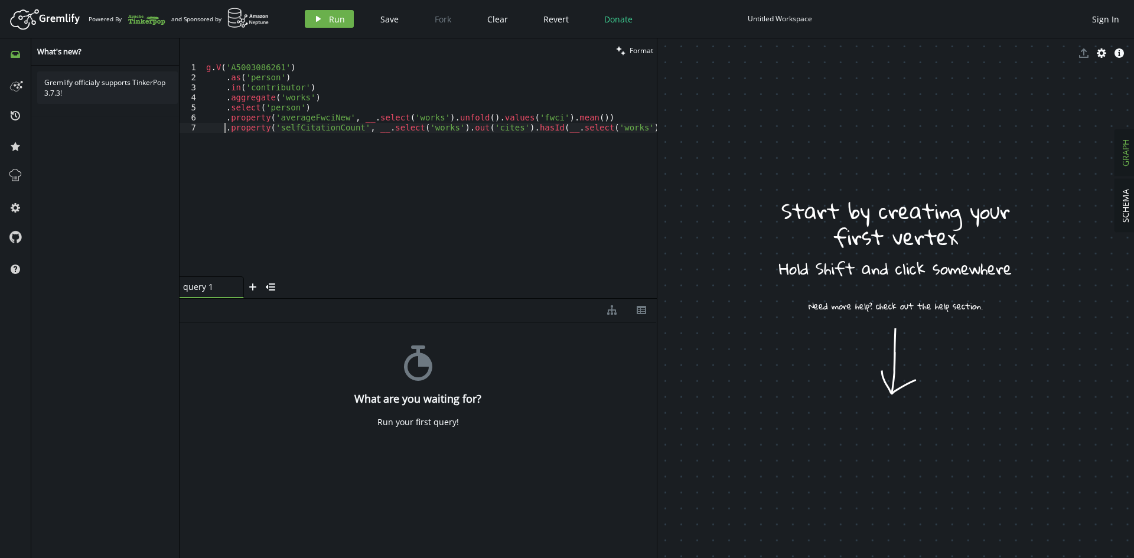
click at [269, 127] on div "g . V ( 'A5003086261' ) . as ( 'person' ) . in ( 'contributor' ) . aggregate ( …" at bounding box center [447, 177] width 486 height 229
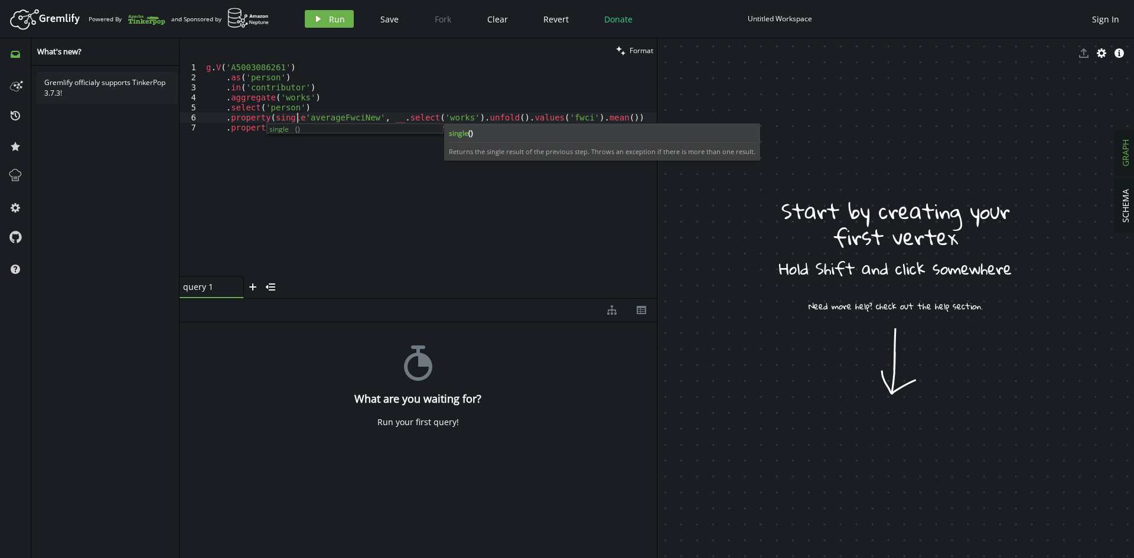
scroll to position [0, 100]
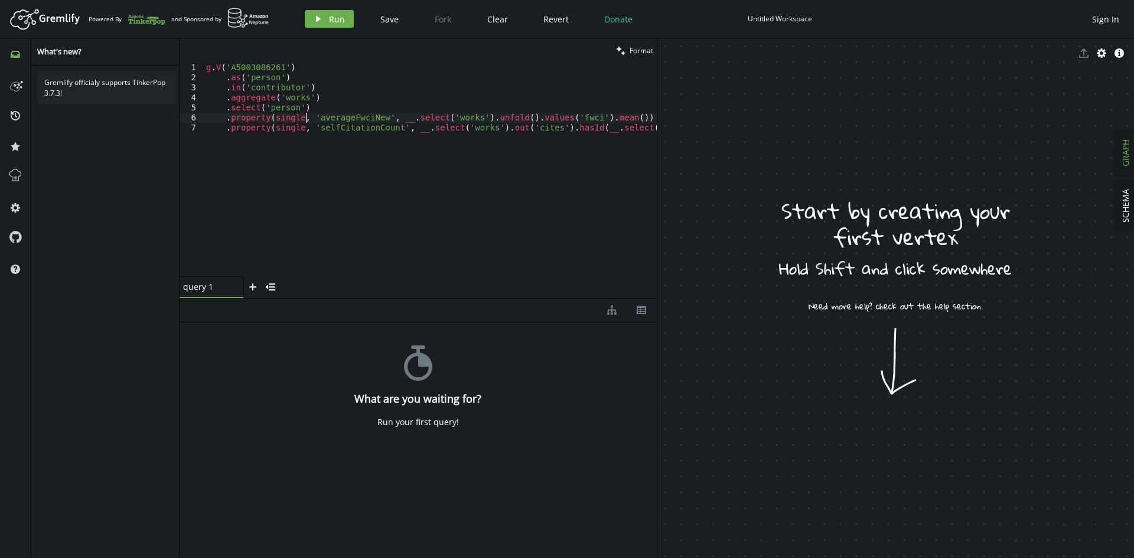
click at [423, 156] on div "g . V ( 'A5003086261' ) . as ( 'person' ) . in ( 'contributor' ) . aggregate ( …" at bounding box center [465, 177] width 522 height 229
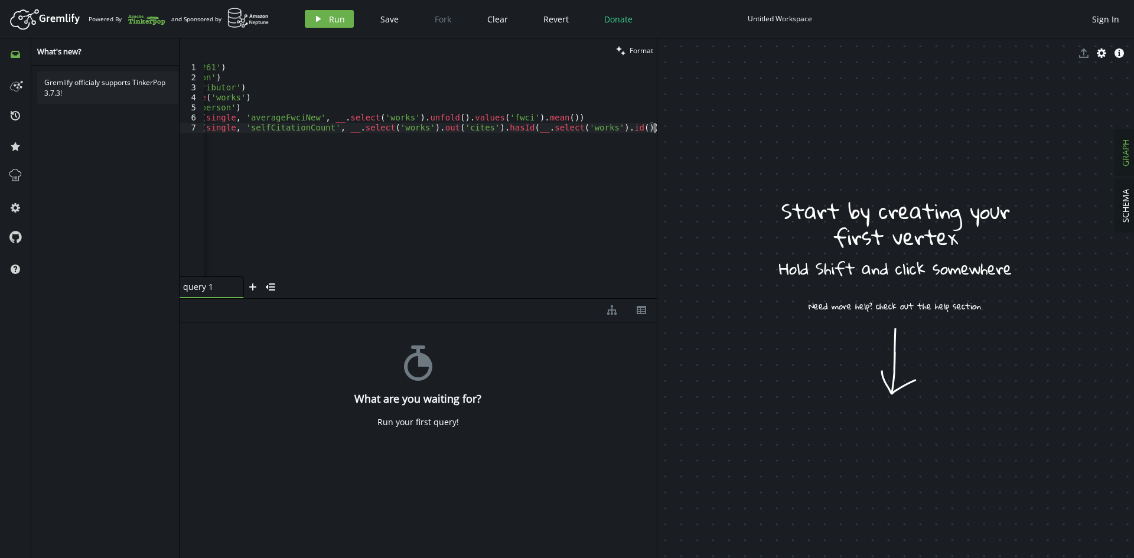
scroll to position [0, 0]
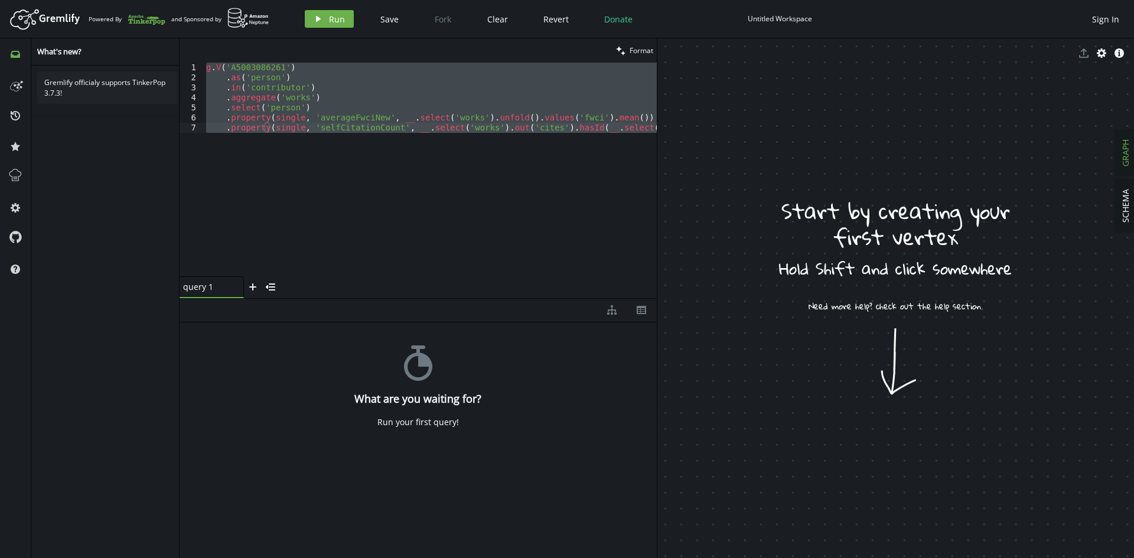
click at [432, 136] on div "g . V ( 'A5003086261' ) . as ( 'person' ) . in ( 'contributor' ) . aggregate ( …" at bounding box center [430, 170] width 453 height 214
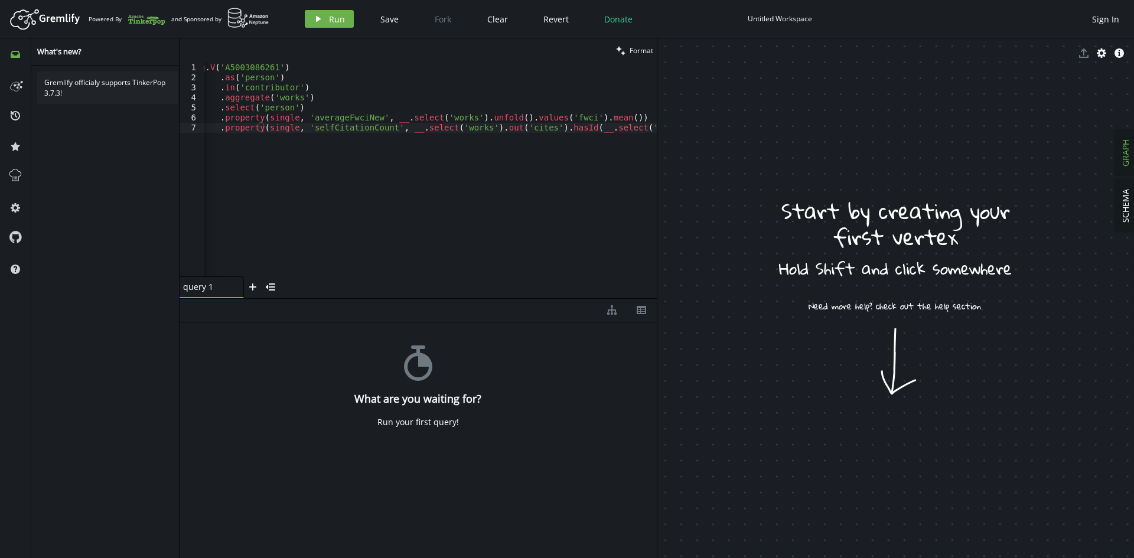
scroll to position [0, 70]
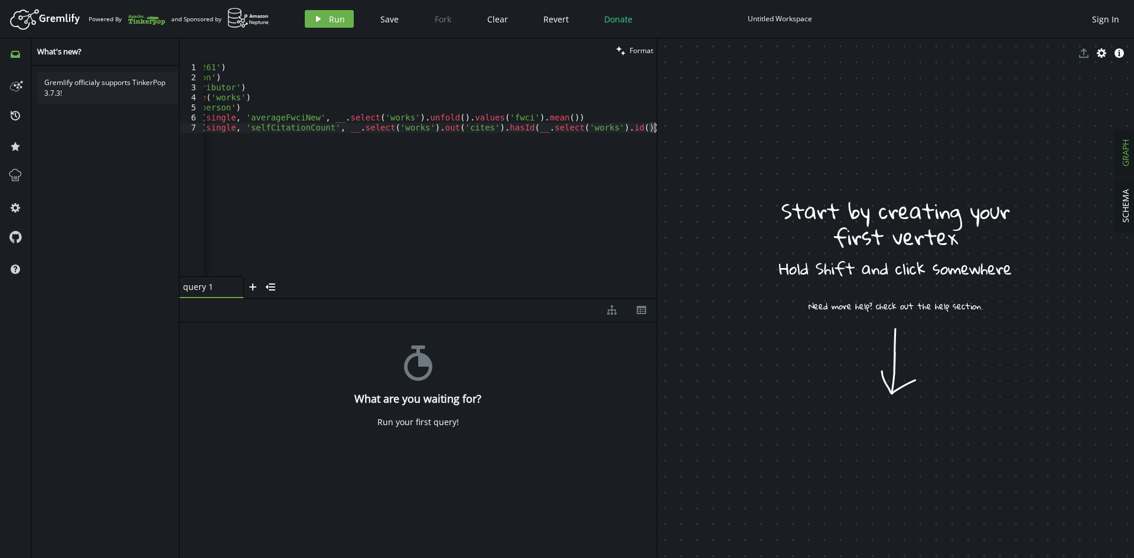
click at [394, 184] on div "g . V ( 'A5003086261' ) . as ( 'person' ) . in ( 'contributor' ) . aggregate ( …" at bounding box center [395, 177] width 522 height 229
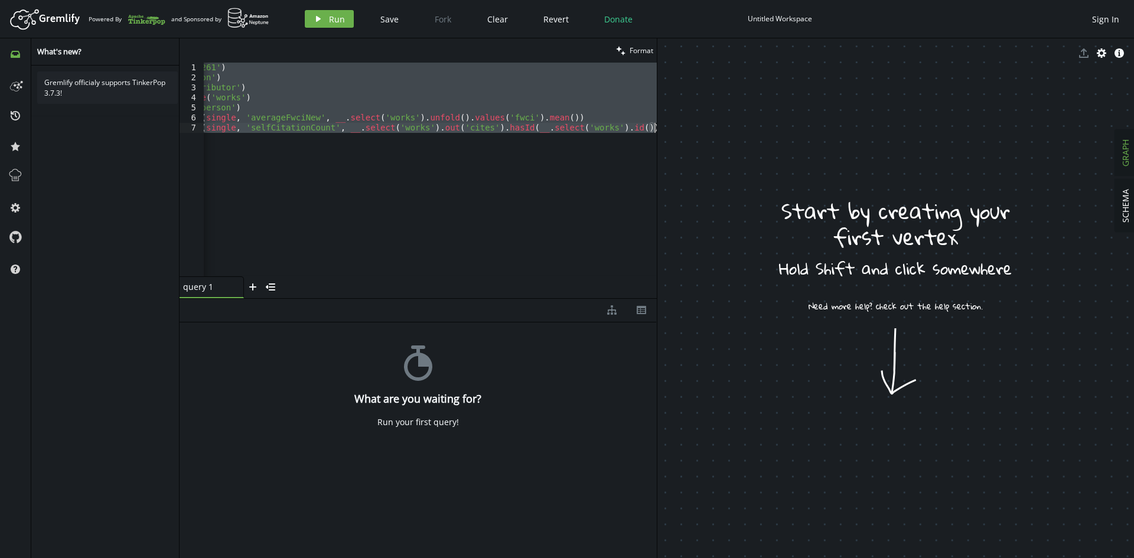
paste textarea "g.V('A5003086261').as('person').in('contributor').aggregate('works').select('pe…"
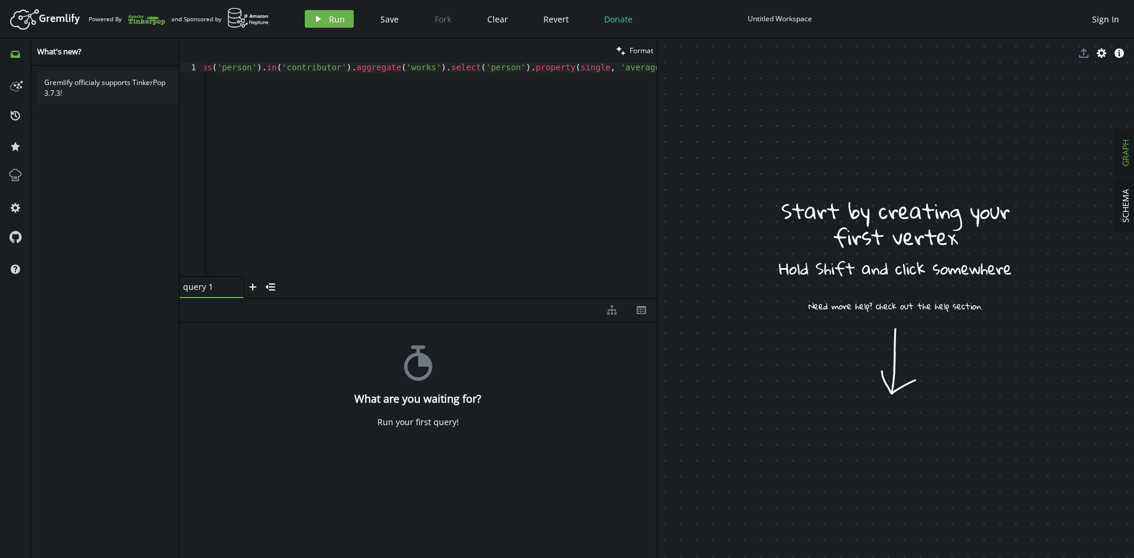
scroll to position [0, 0]
click at [626, 51] on button "clean Format" at bounding box center [634, 50] width 44 height 24
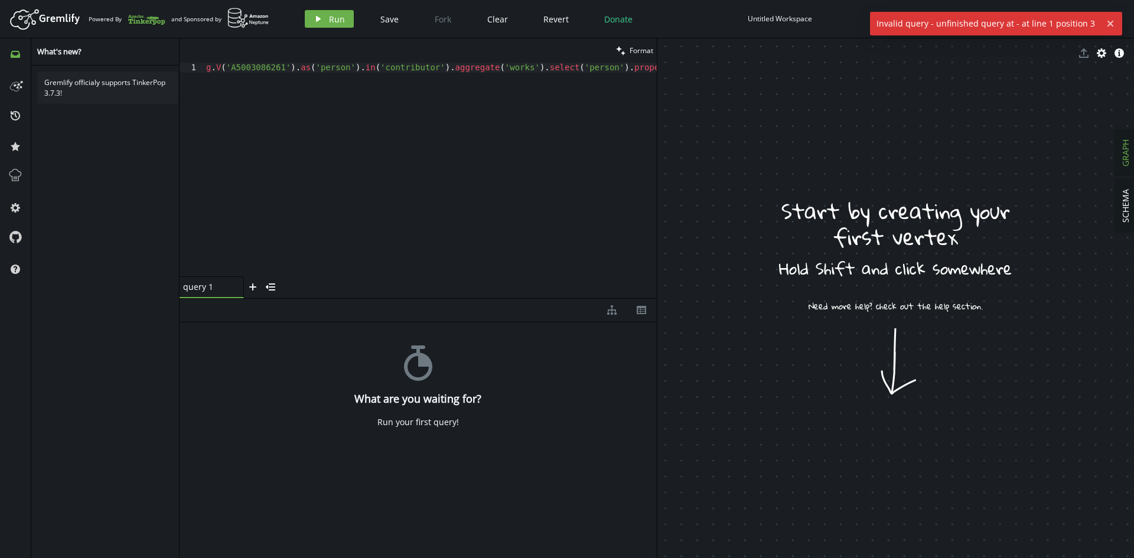
click at [514, 152] on div "g . V ( 'A5003086261' ) . as ( 'person' ) . in ( 'contributor' ) . aggregate ( …" at bounding box center [867, 177] width 1327 height 229
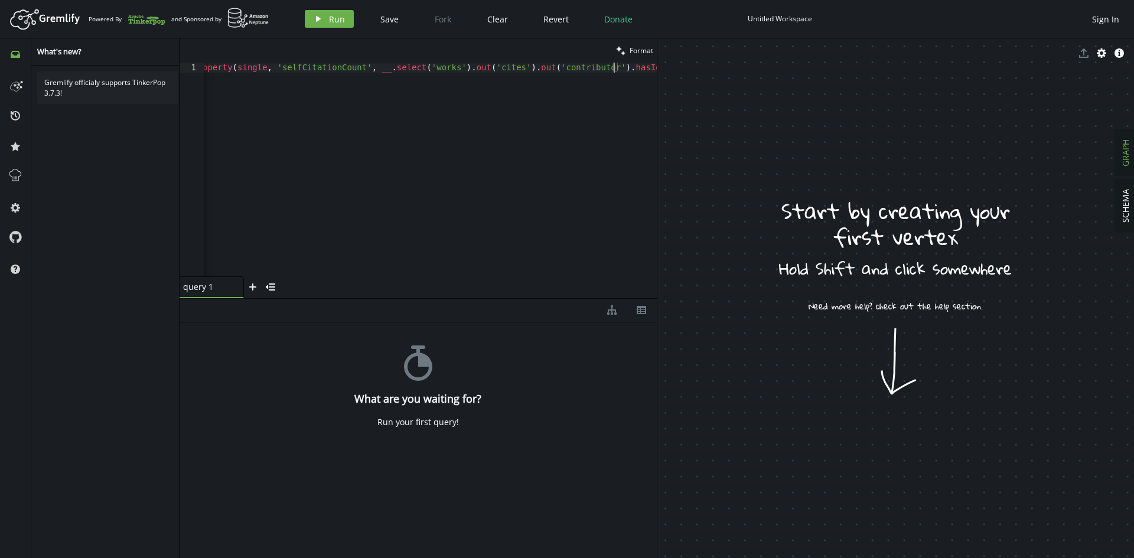
scroll to position [0, 870]
click at [626, 51] on button "clean Format" at bounding box center [634, 50] width 44 height 24
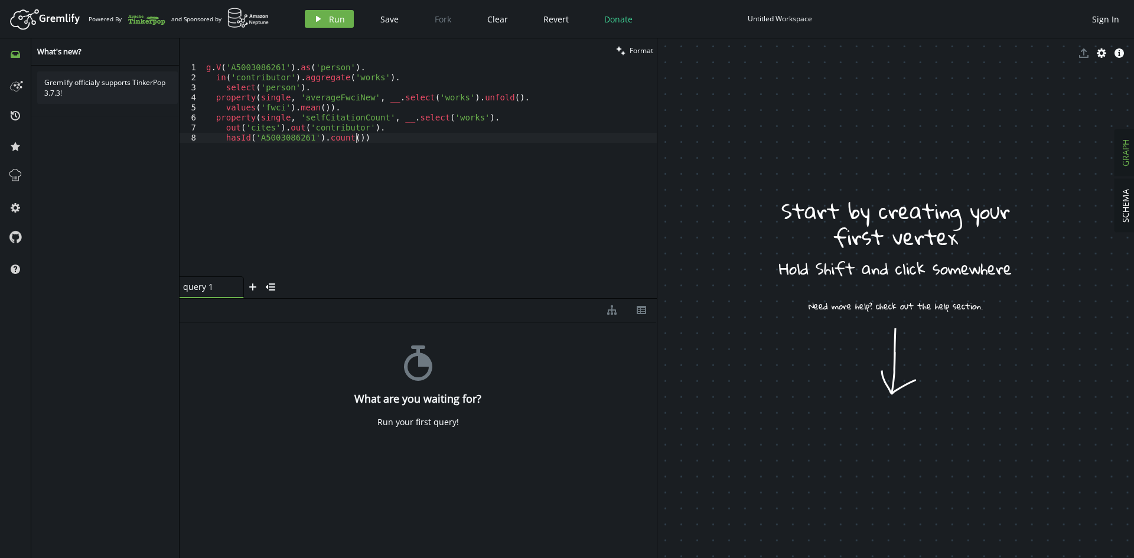
click at [386, 206] on div "g . V ( 'A5003086261' ) . as ( 'person' ) . in ( 'contributor' ) . aggregate ( …" at bounding box center [430, 180] width 453 height 234
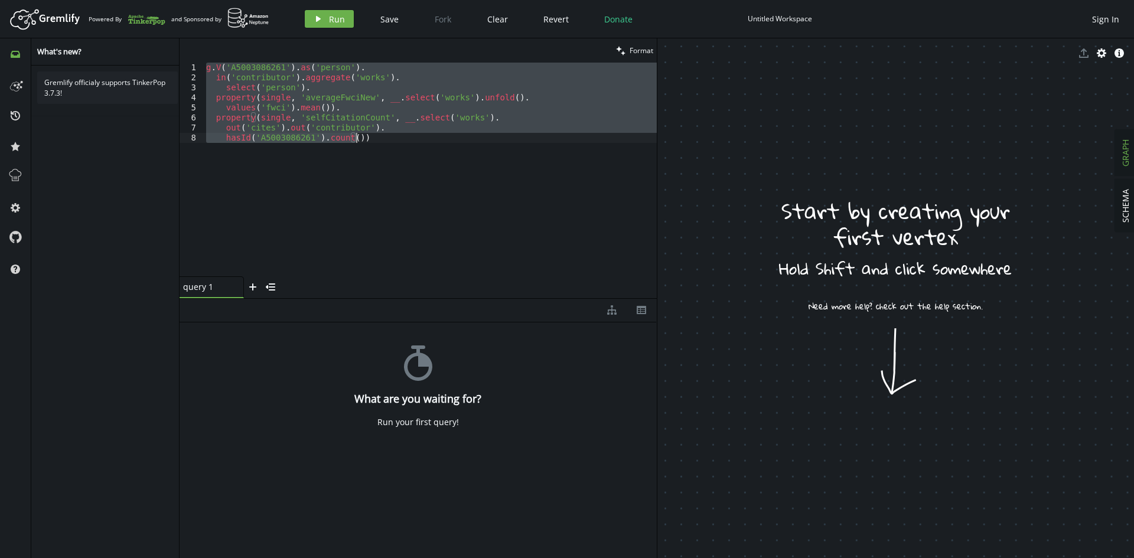
paste textarea "}"
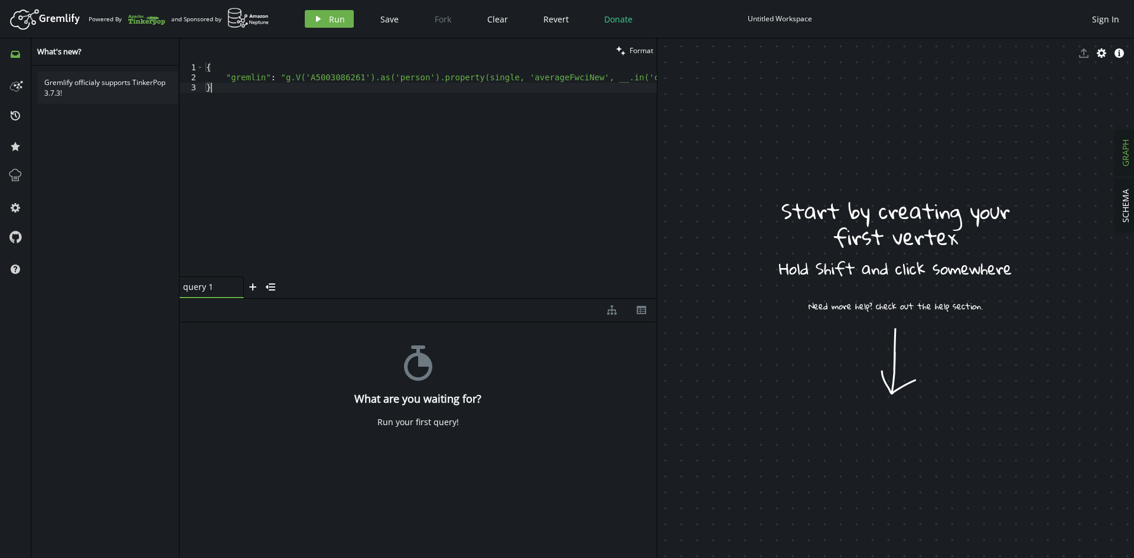
scroll to position [0, 652]
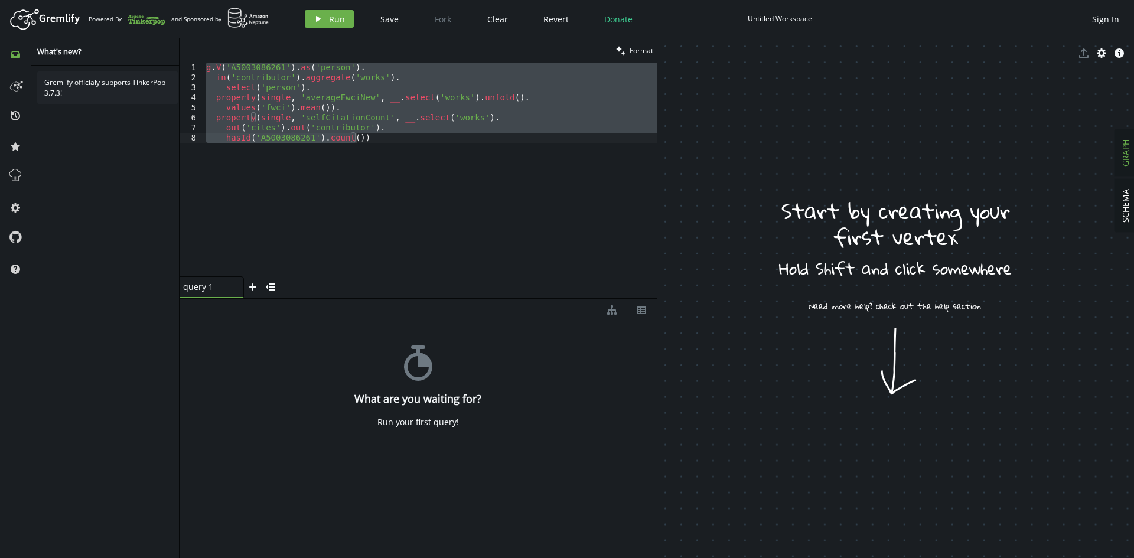
click at [403, 148] on div "g . V ( 'A5003086261' ) . as ( 'person' ) . in ( 'contributor' ) . aggregate ( …" at bounding box center [430, 170] width 453 height 214
paste textarea "g.V('A5003086261').as('person').property(single, 'averageFwciNew', __.in('contr…"
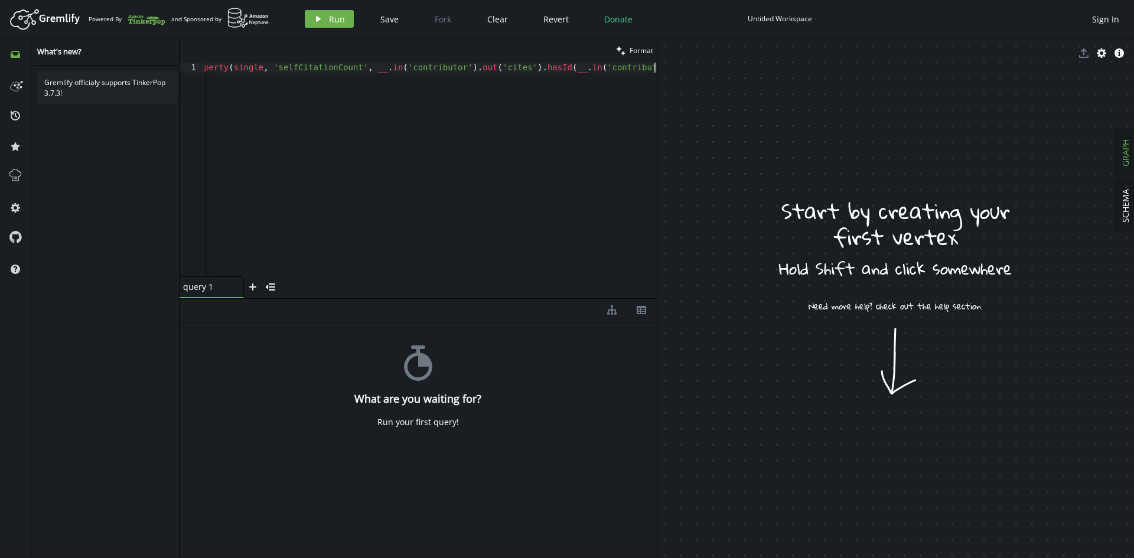
scroll to position [0, 570]
type textarea "g.V('A5003086261').as('person').property(single, 'averageFwciNew', __.in('contr…"
